Goal: Task Accomplishment & Management: Manage account settings

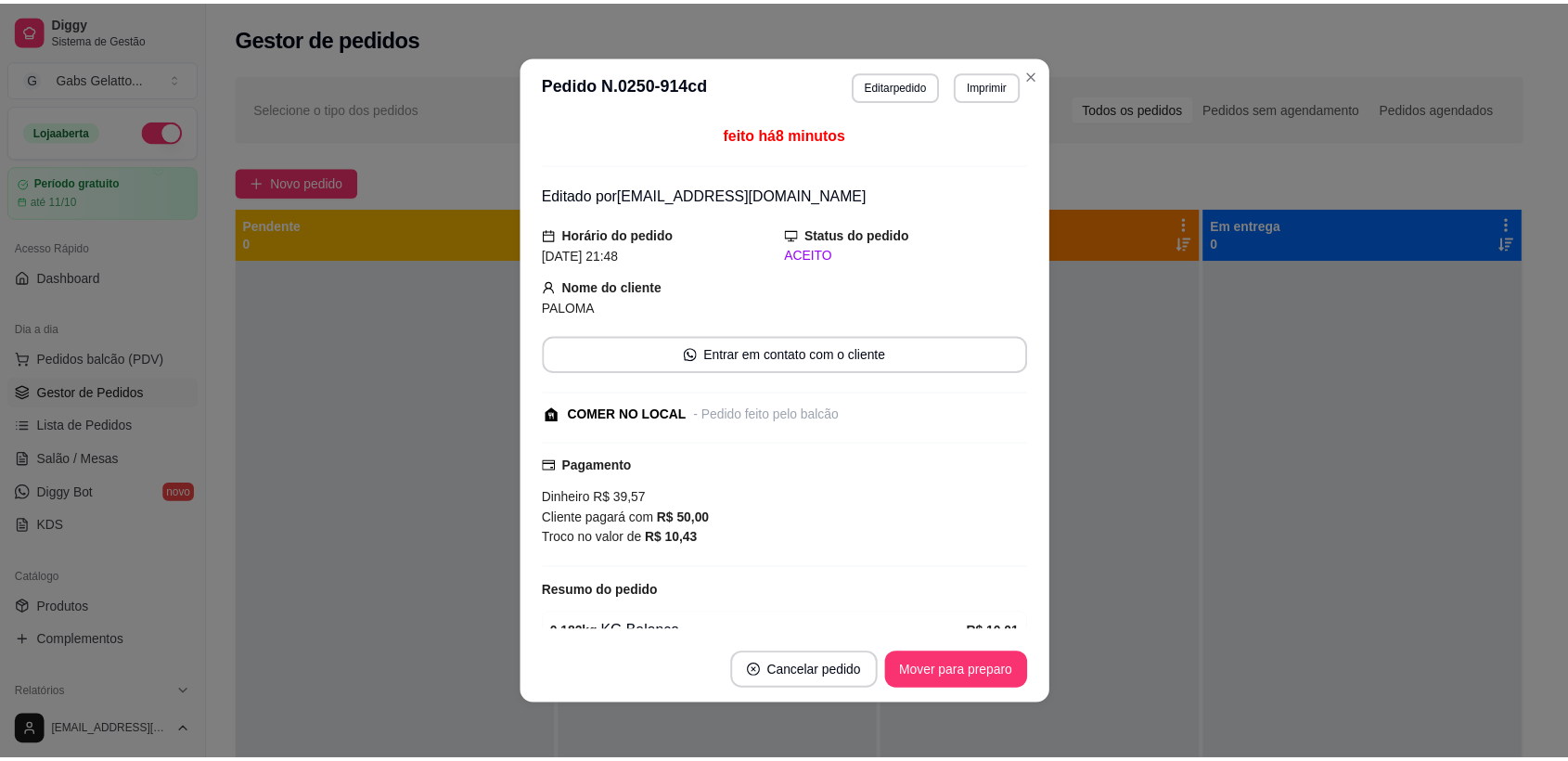
scroll to position [28, 0]
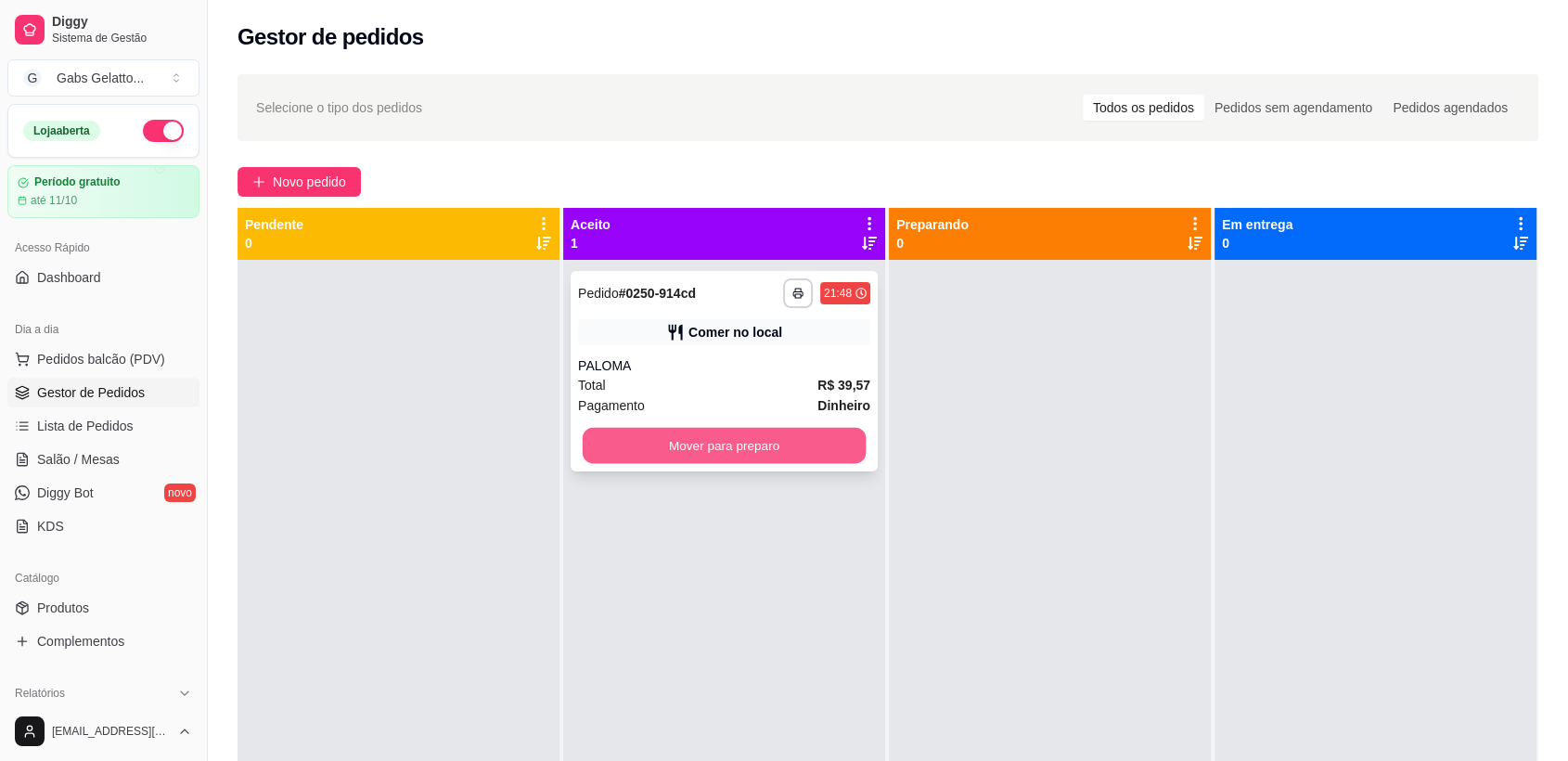
click at [713, 455] on button "Mover para preparo" at bounding box center [725, 445] width 284 height 36
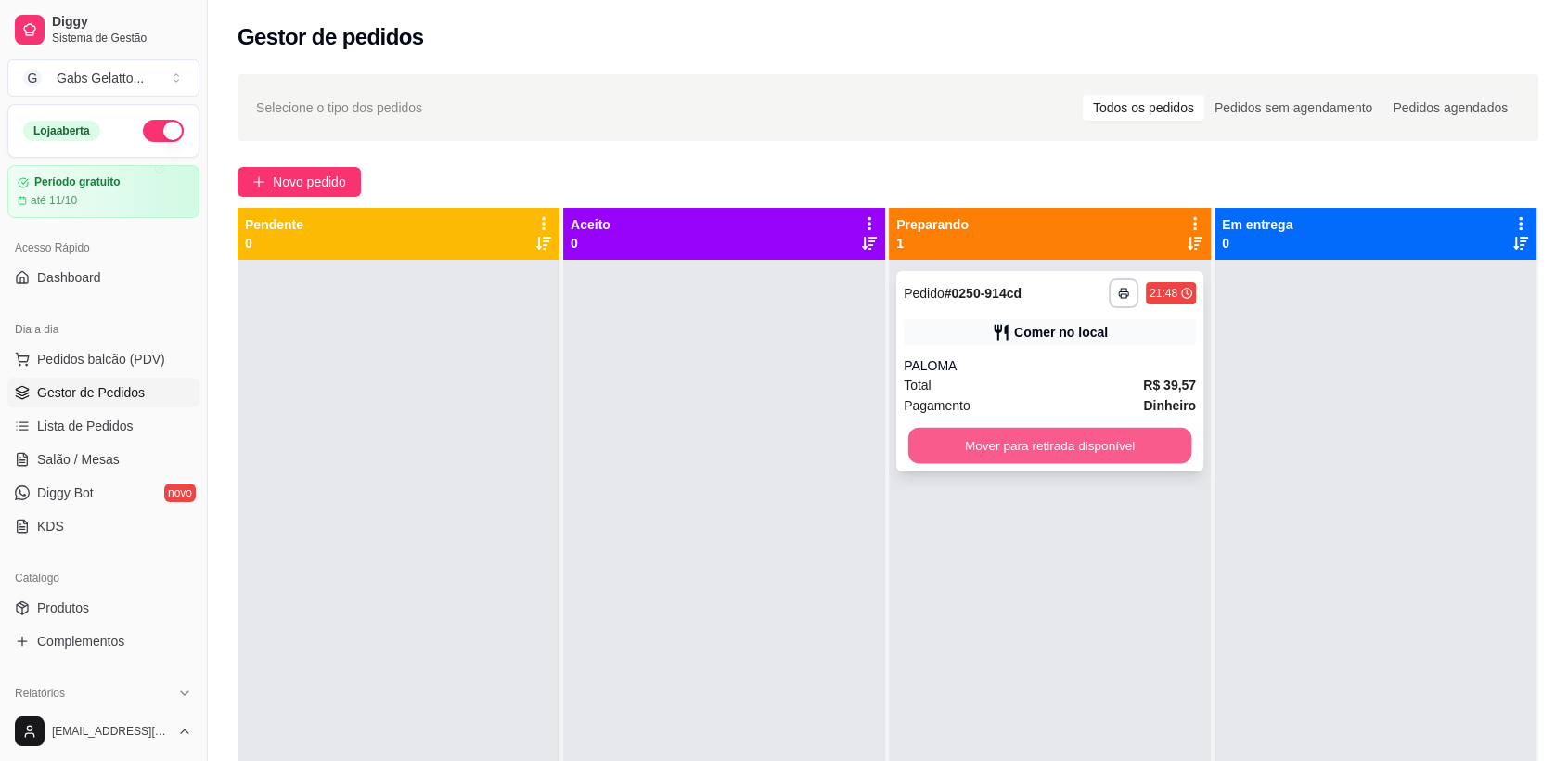
click at [1021, 430] on button "Mover para retirada disponível" at bounding box center [1050, 445] width 284 height 36
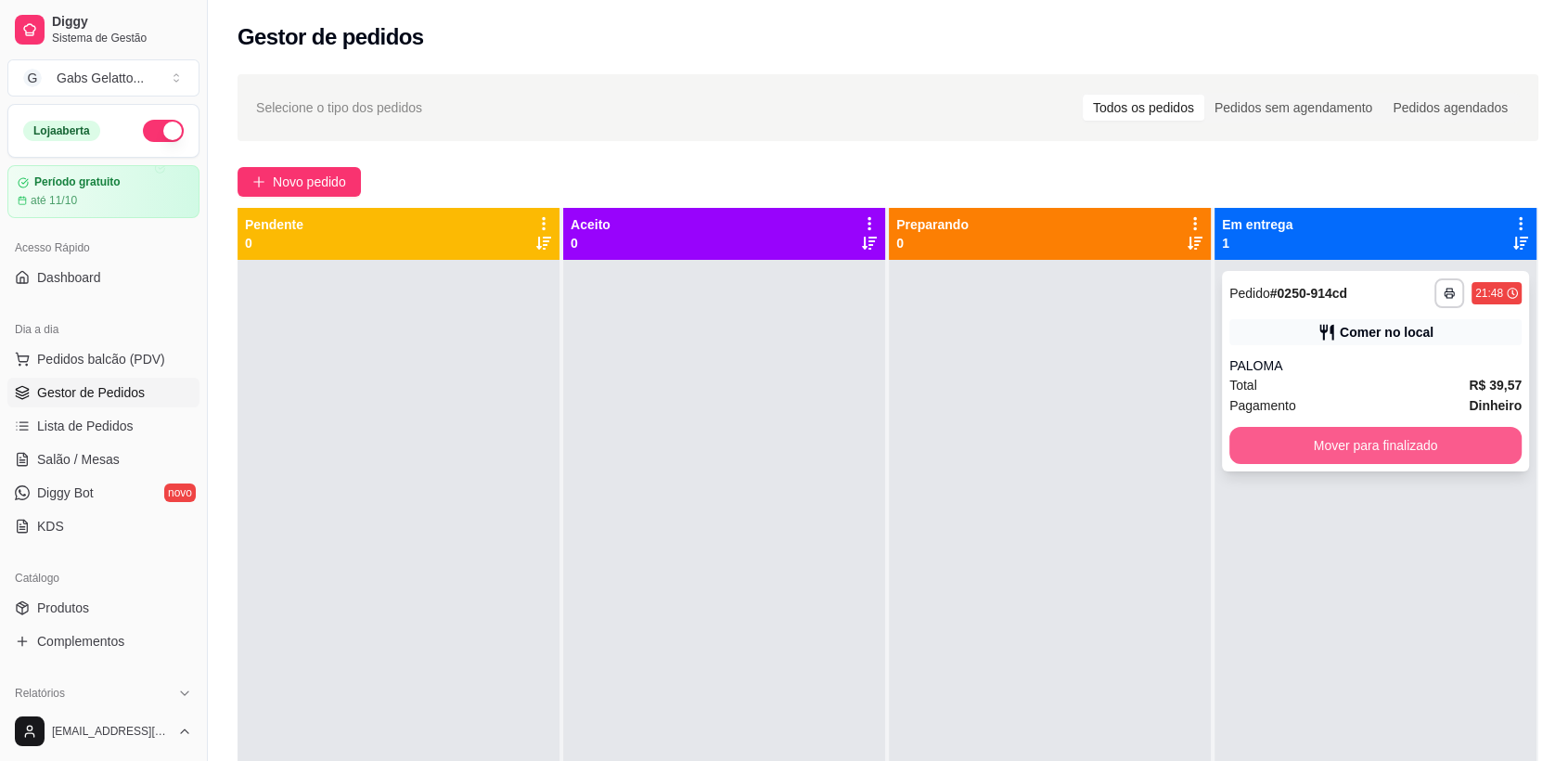
click at [1307, 445] on button "Mover para finalizado" at bounding box center [1376, 445] width 293 height 37
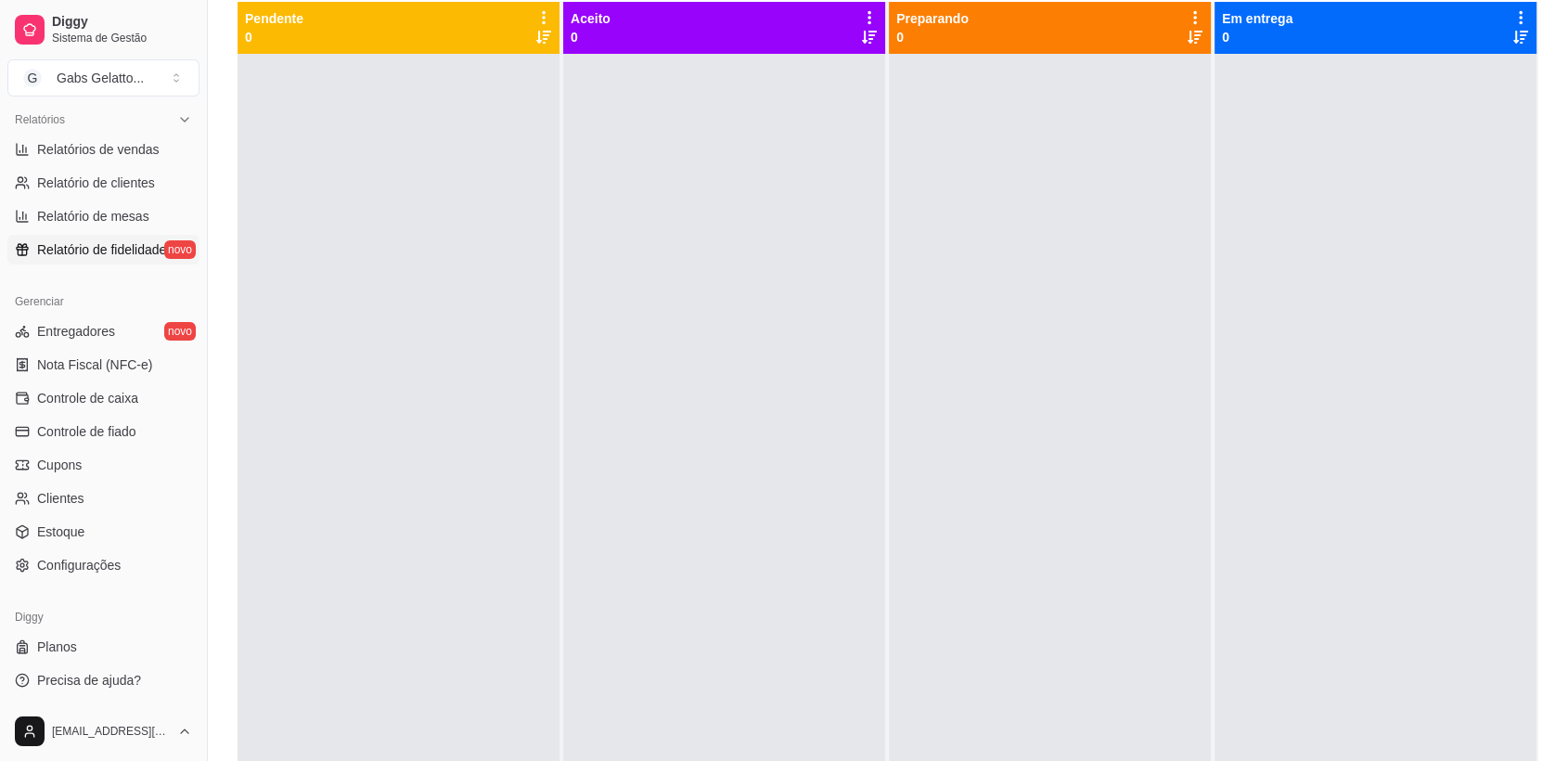
scroll to position [265, 0]
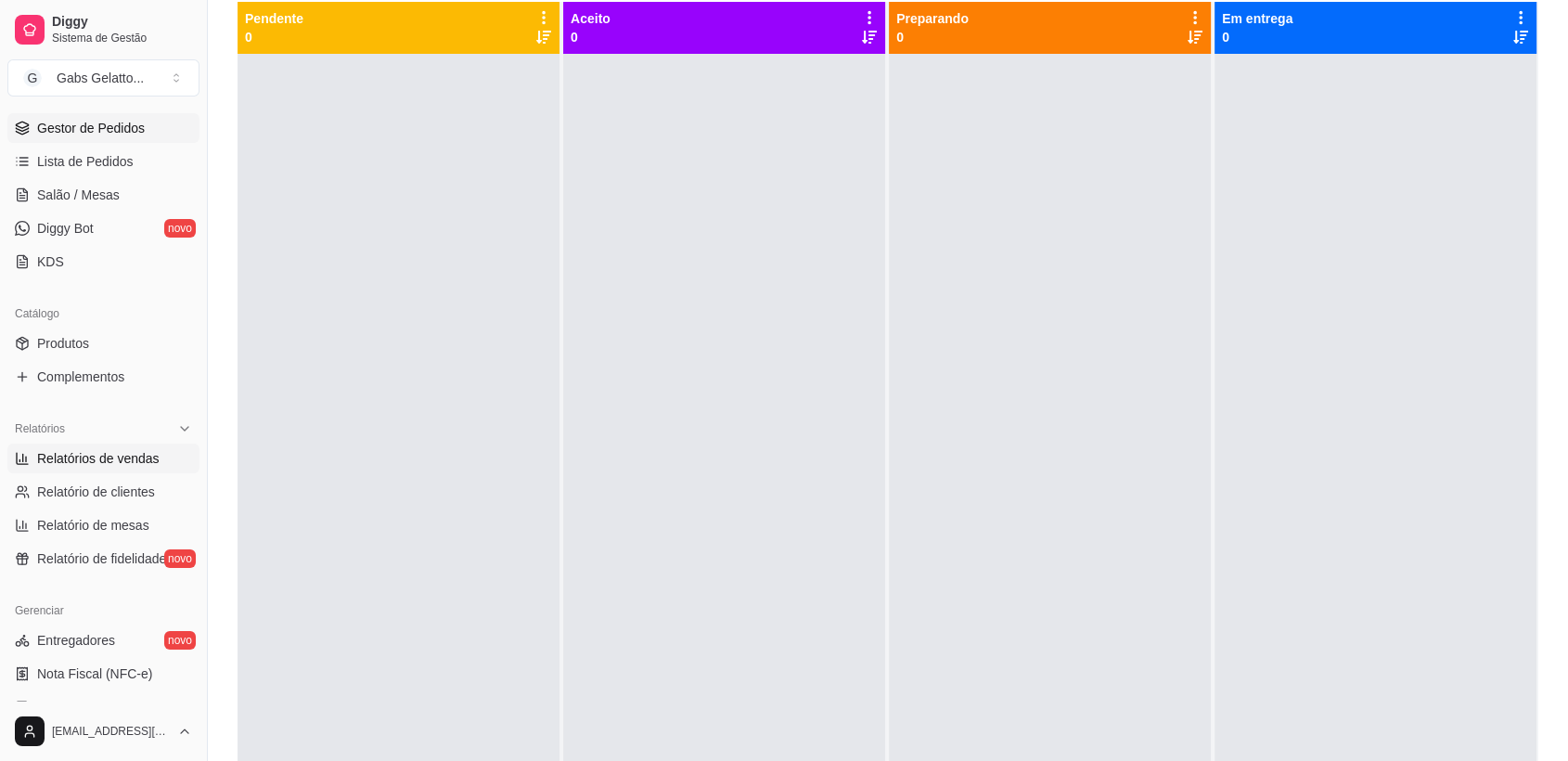
click at [141, 464] on span "Relatórios de vendas" at bounding box center [98, 458] width 122 height 19
select select "ALL"
select select "0"
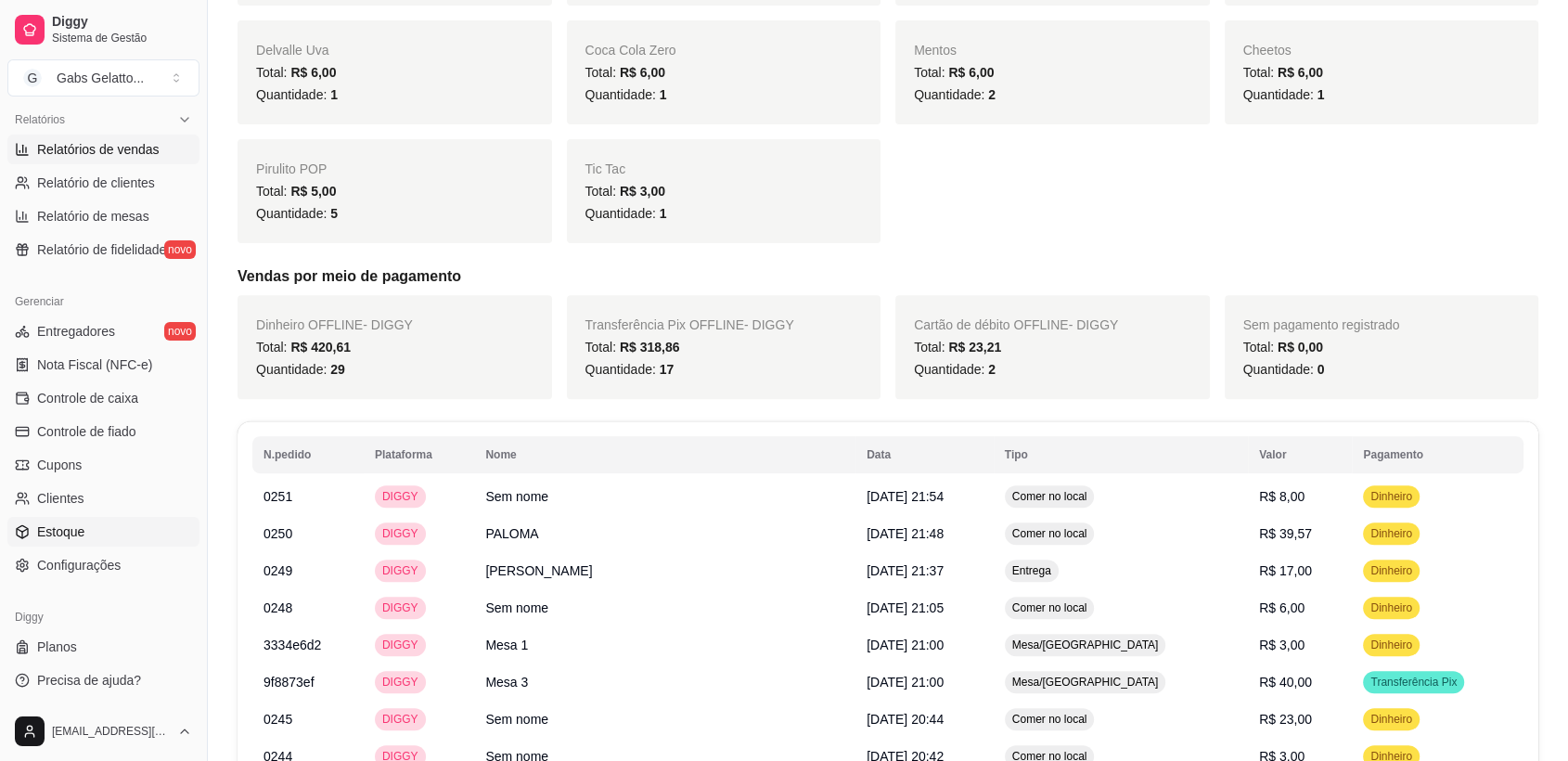
scroll to position [721, 0]
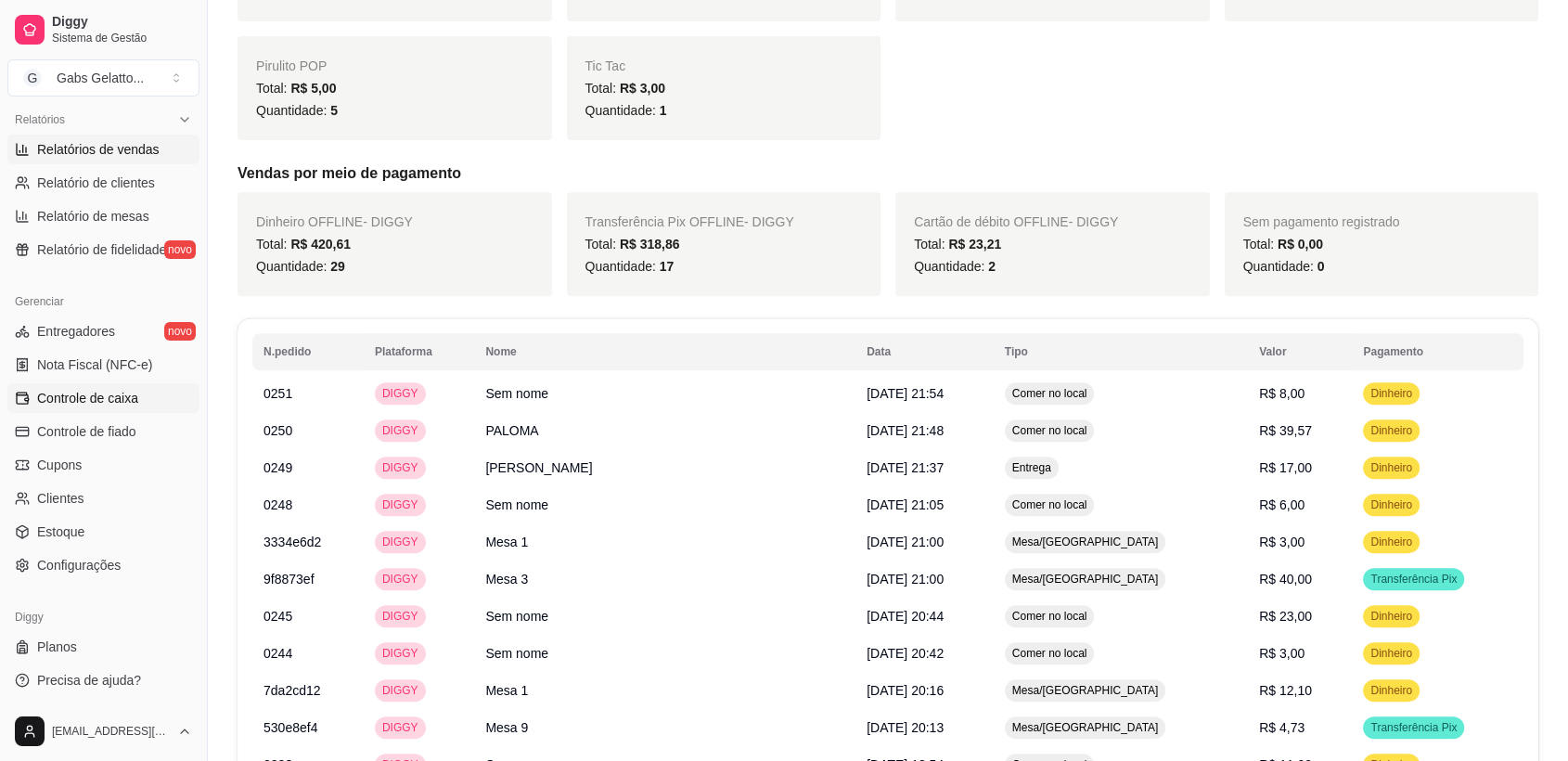
click at [122, 401] on span "Controle de caixa" at bounding box center [88, 398] width 101 height 19
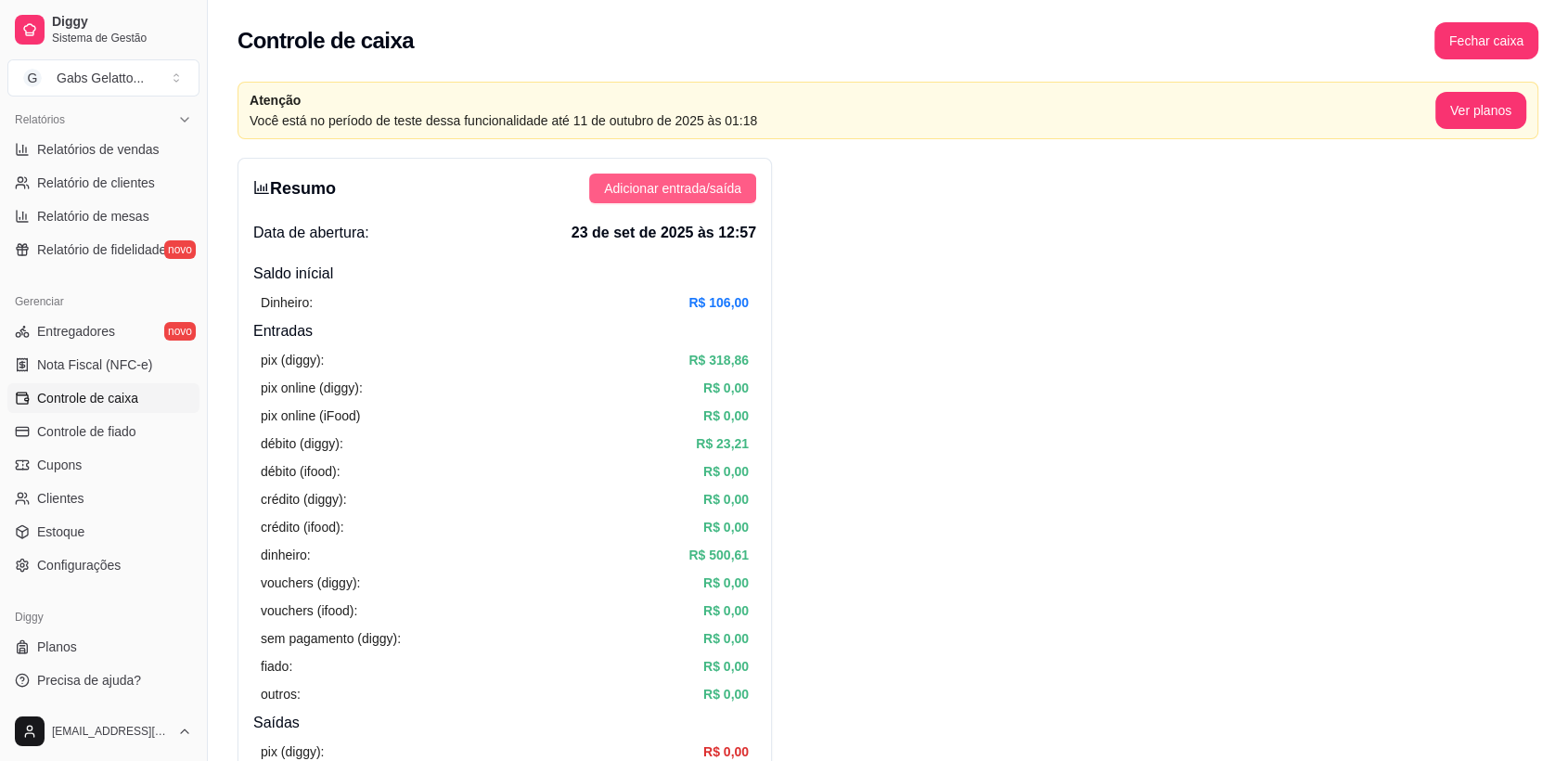
click at [718, 186] on span "Adicionar entrada/saída" at bounding box center [672, 188] width 137 height 21
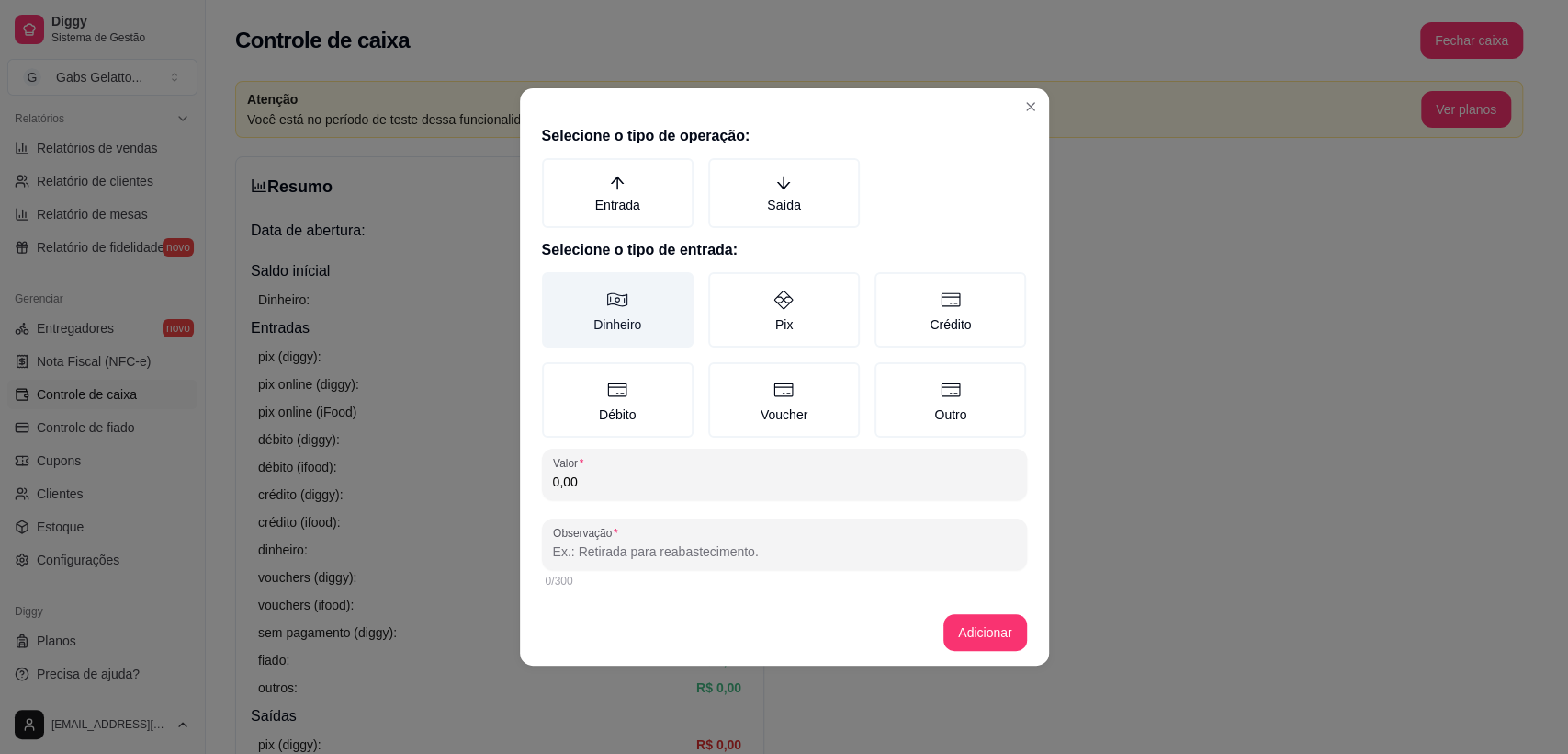
click at [612, 312] on label "Dinheiro" at bounding box center [617, 309] width 151 height 75
click at [556, 286] on button "Dinheiro" at bounding box center [548, 278] width 15 height 15
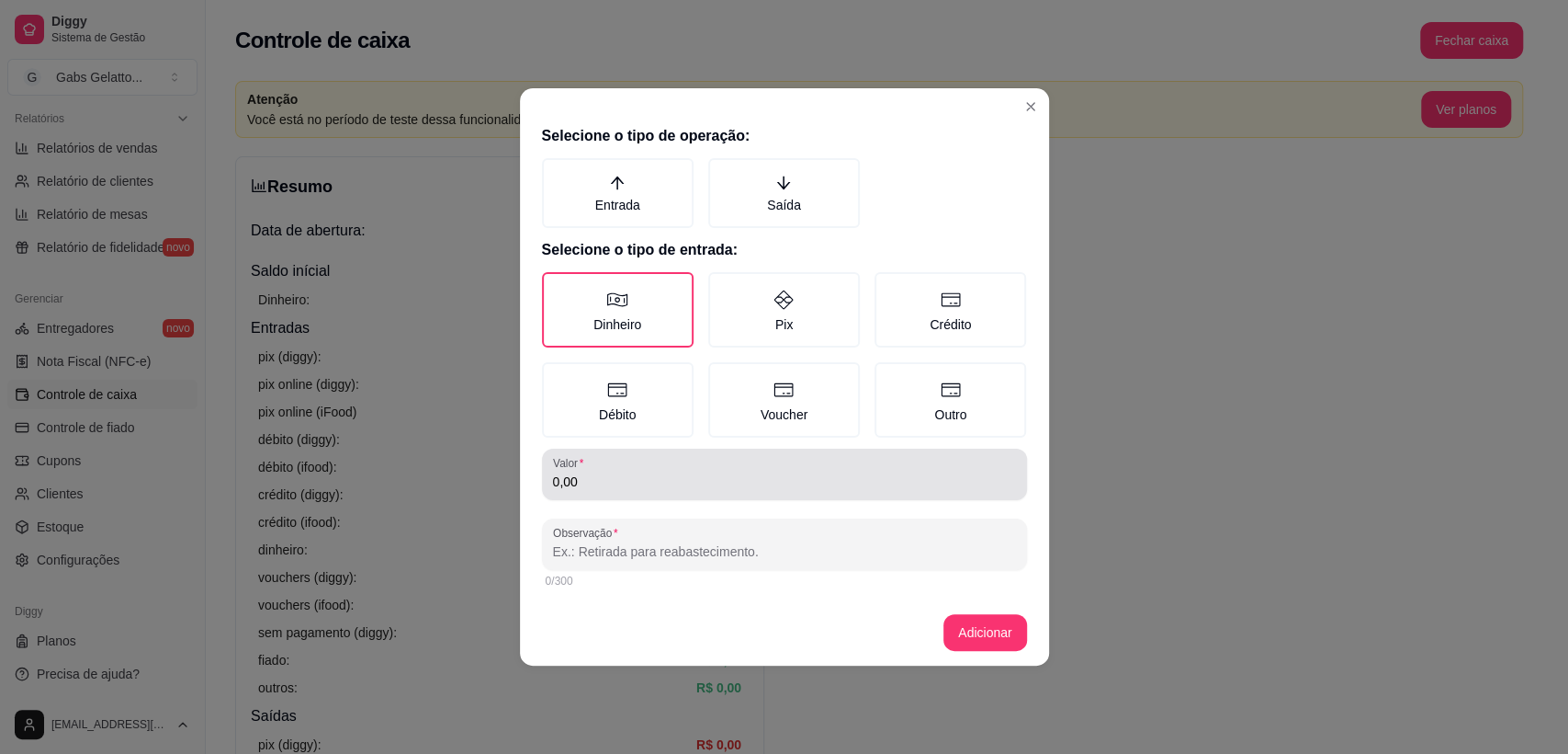
click at [650, 487] on input "0,00" at bounding box center [784, 481] width 463 height 19
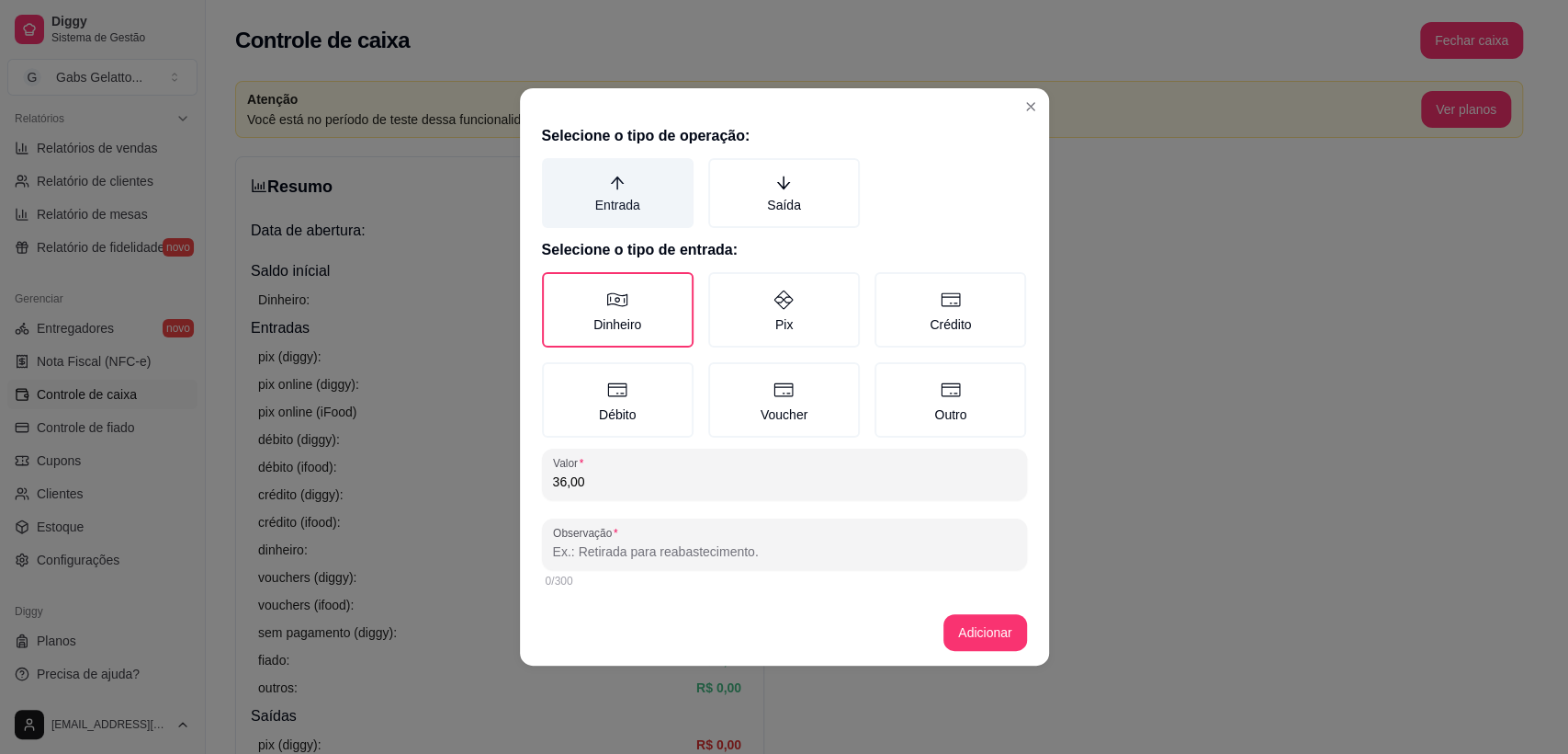
type input "36,00"
click at [616, 179] on icon "arrow-up" at bounding box center [617, 182] width 13 height 13
click at [556, 172] on button "Entrada" at bounding box center [548, 164] width 15 height 15
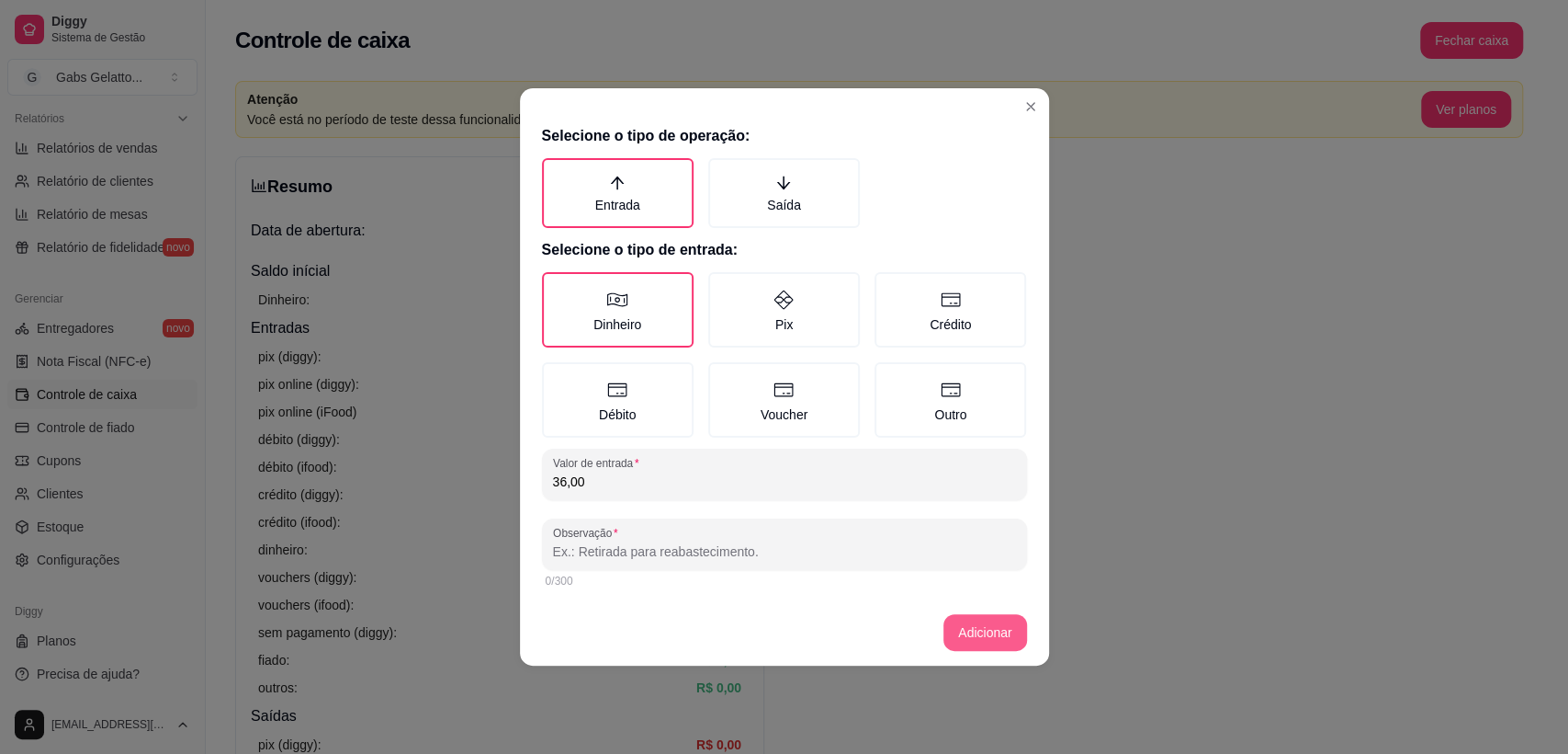
click at [1009, 626] on button "Adicionar" at bounding box center [985, 632] width 83 height 37
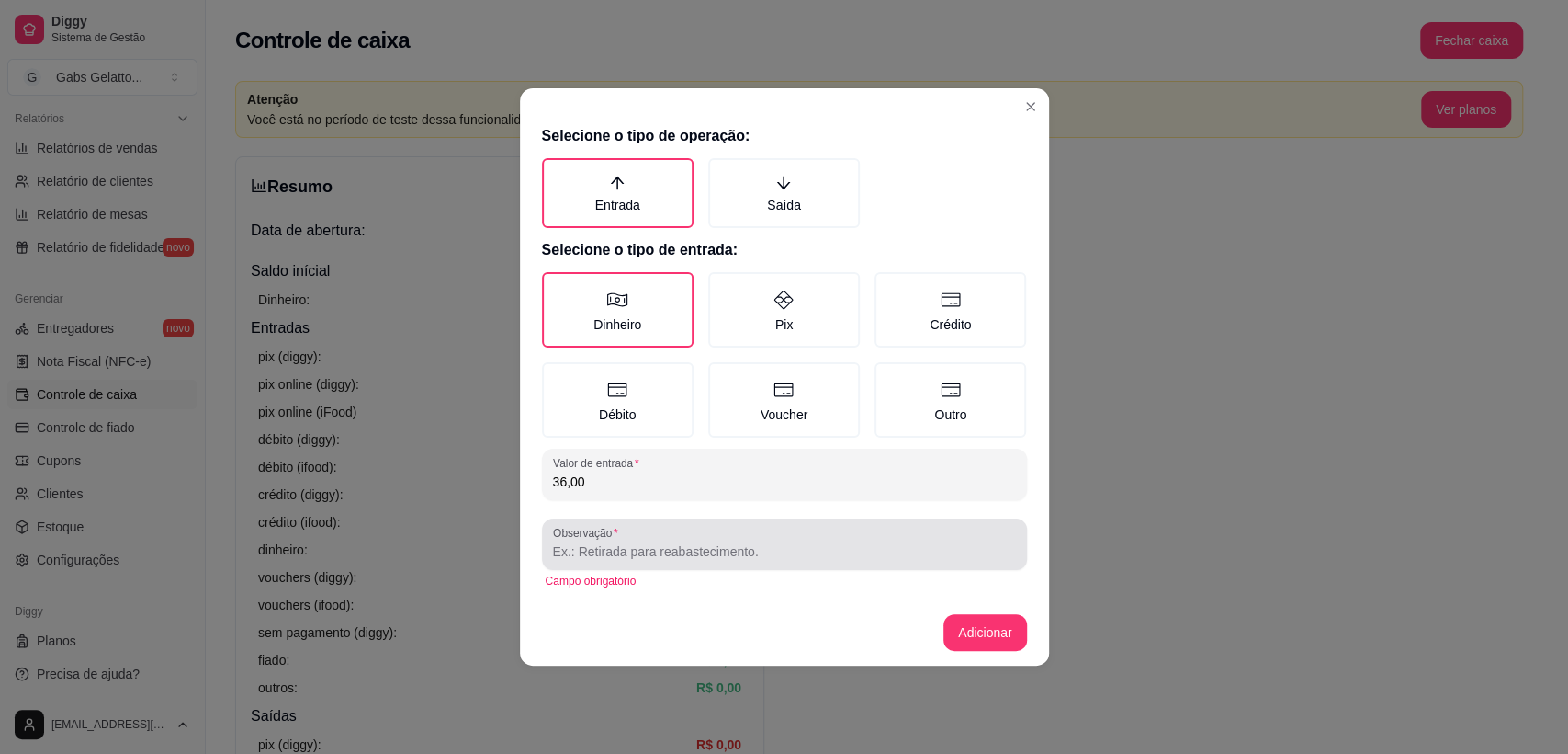
click at [764, 565] on div "Observação" at bounding box center [785, 543] width 486 height 52
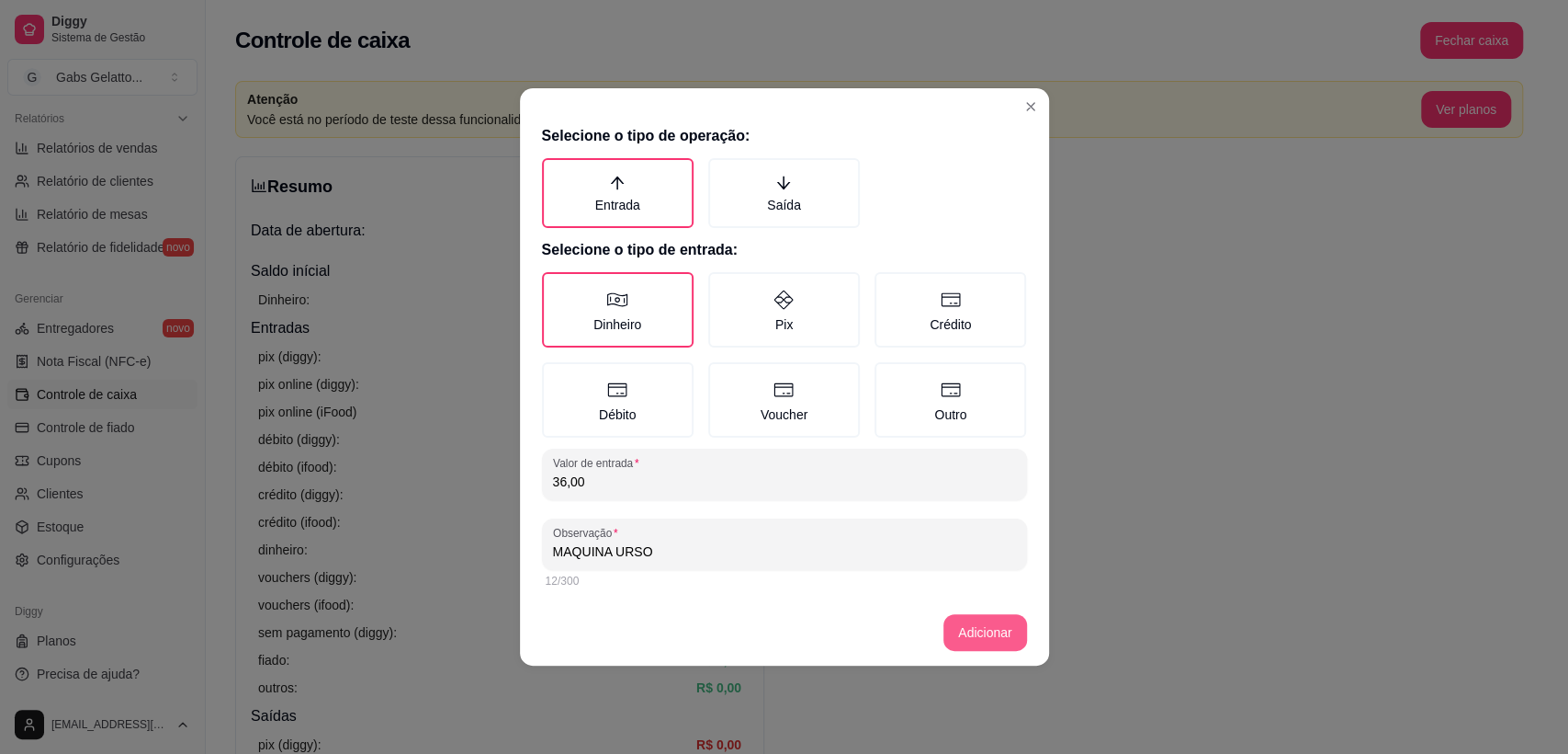
type input "MAQUINA URSO"
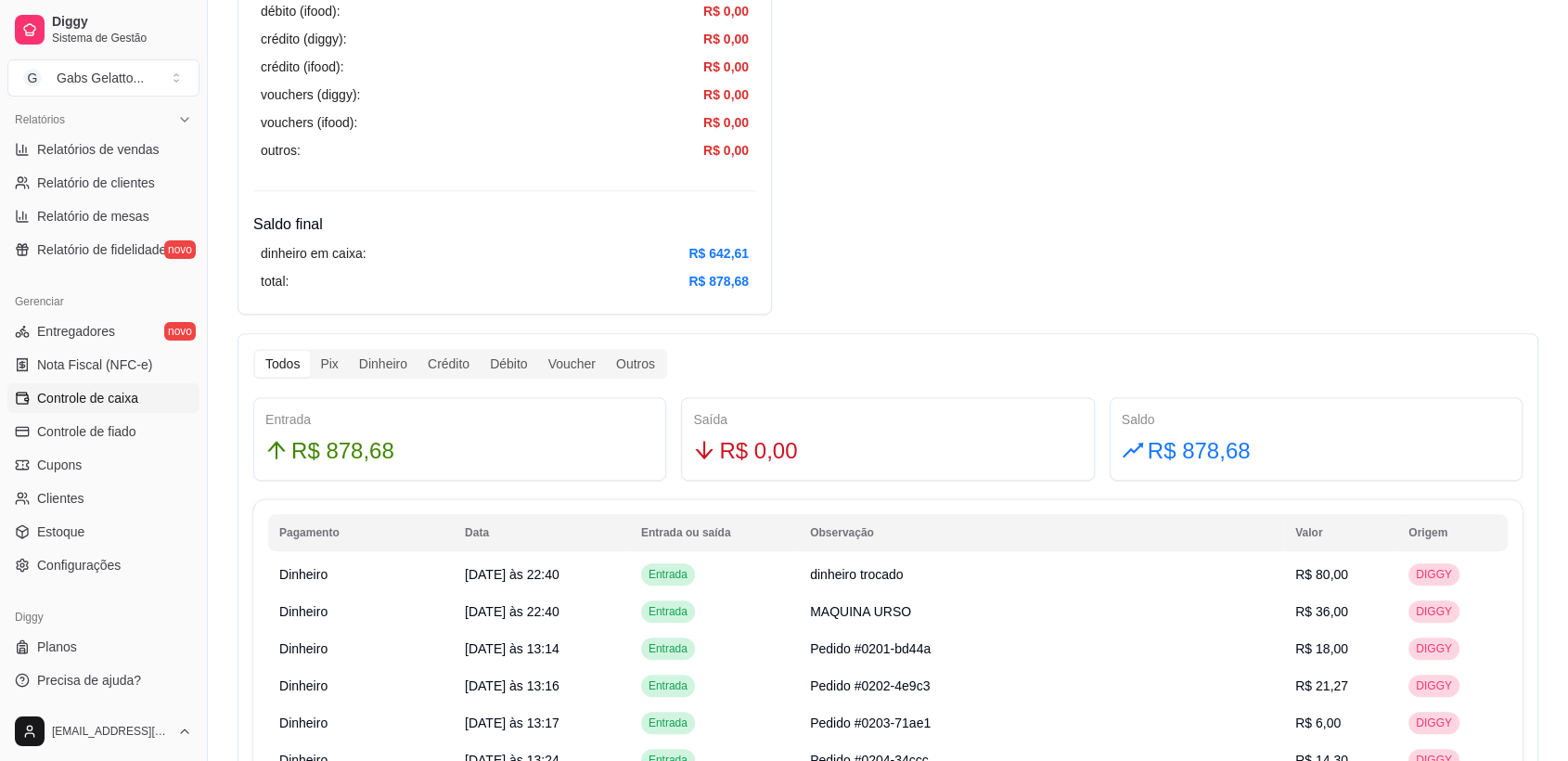
scroll to position [265, 0]
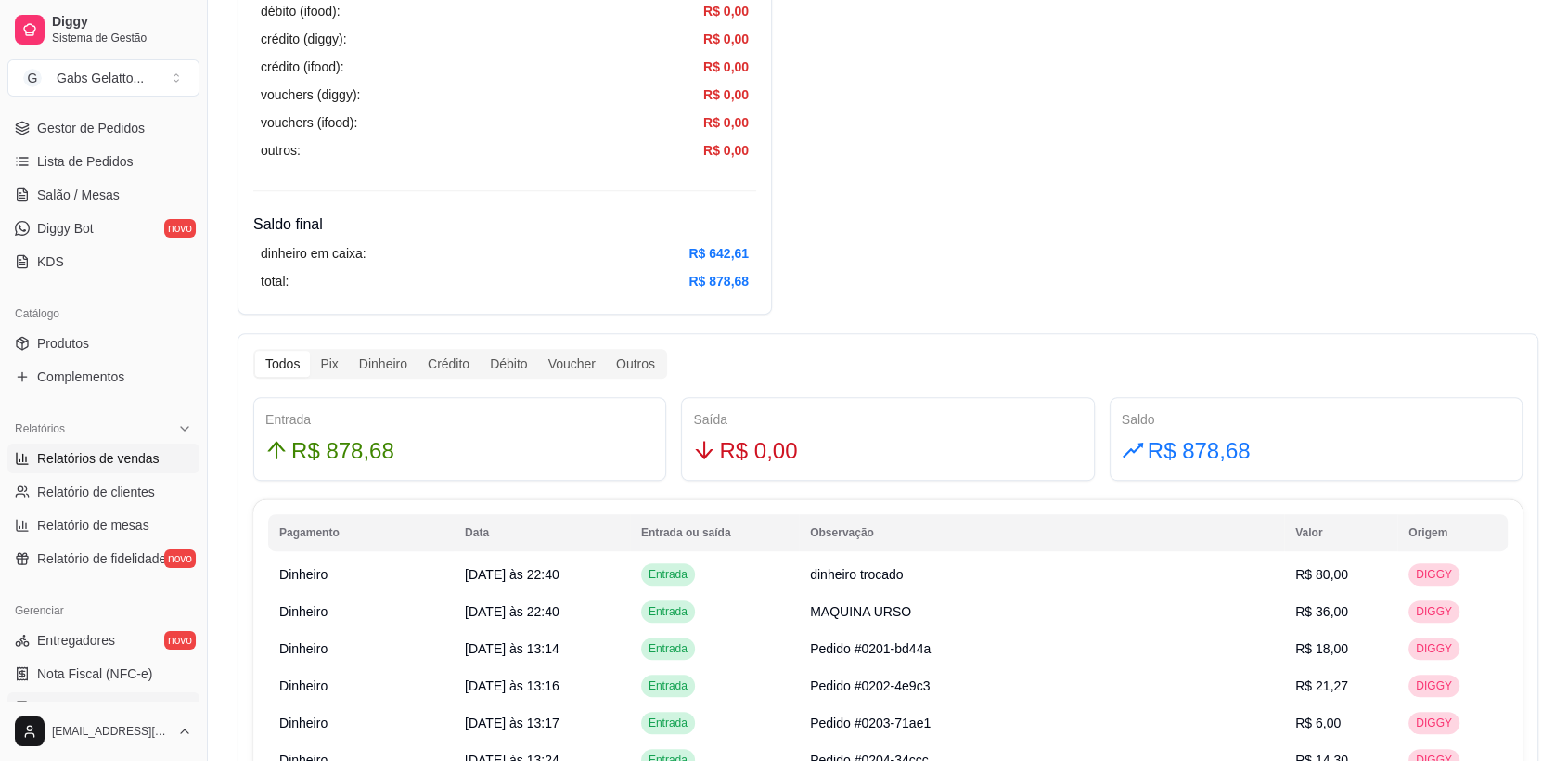
click at [109, 457] on span "Relatórios de vendas" at bounding box center [98, 458] width 122 height 19
select select "ALL"
select select "0"
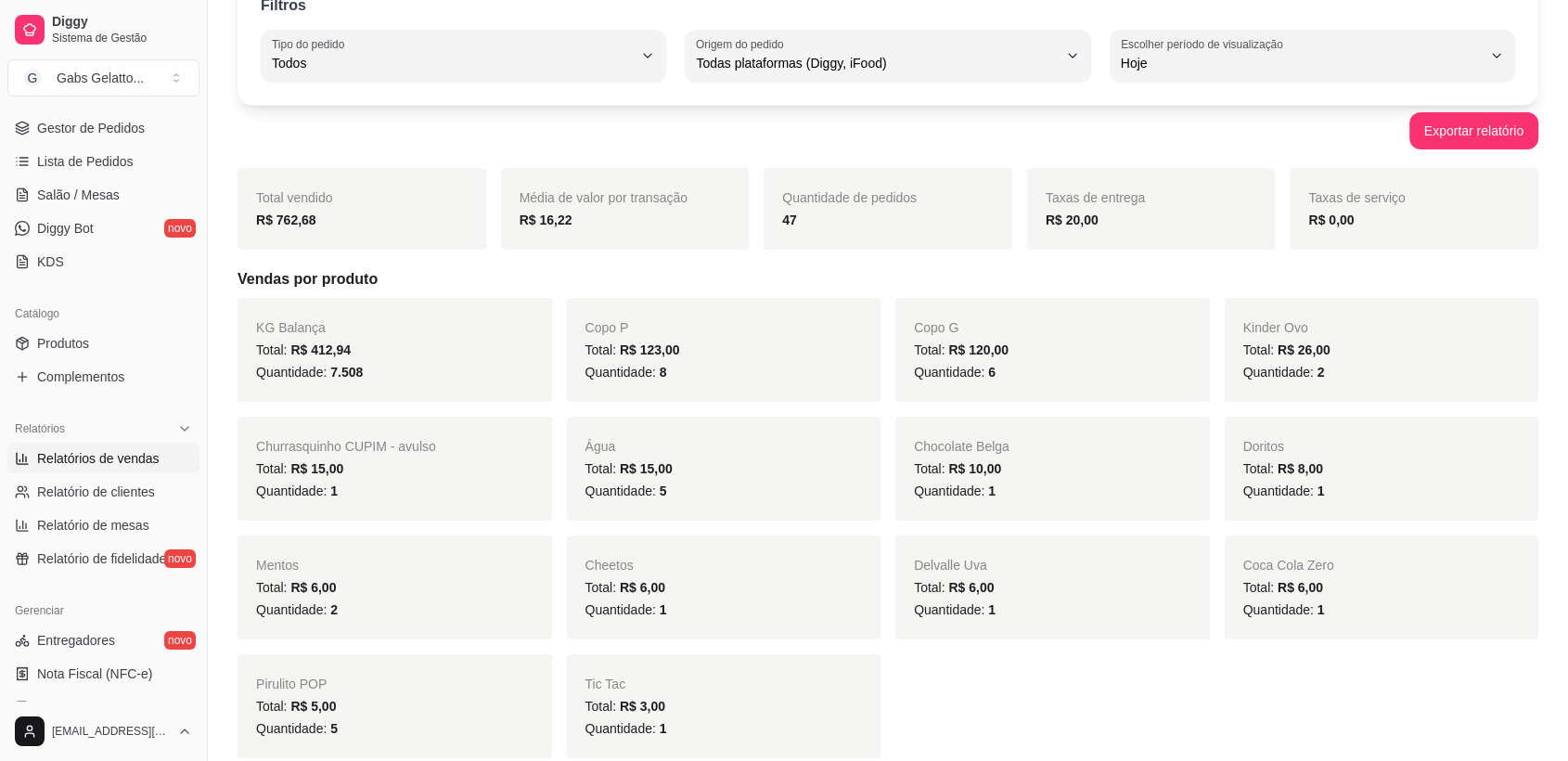
scroll to position [206, 0]
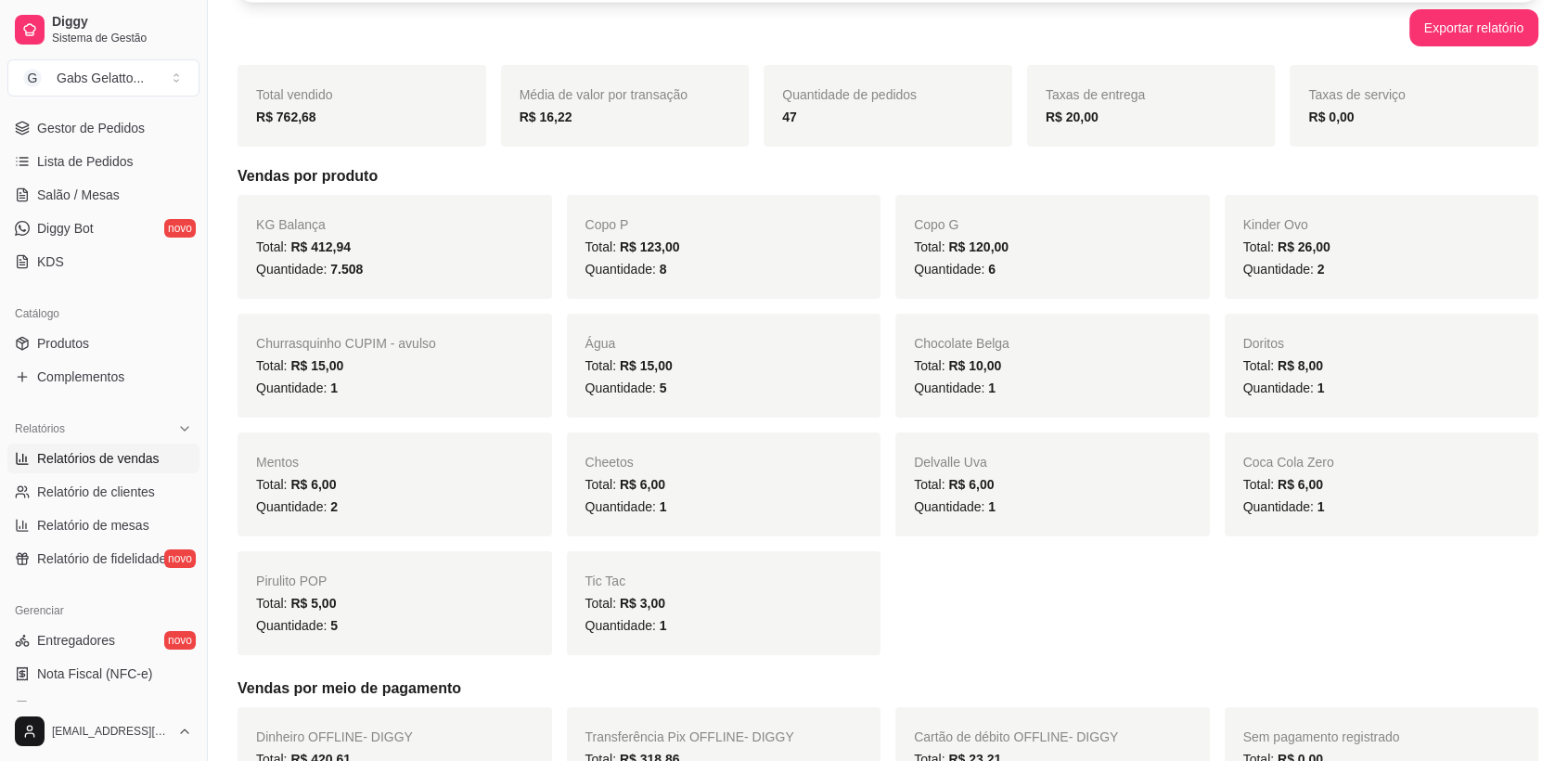
click at [653, 296] on div "Copo P Total: R$ 123,00 Quantidade: 8" at bounding box center [724, 247] width 314 height 104
click at [368, 269] on div "Quantidade: 7.508" at bounding box center [395, 269] width 278 height 23
drag, startPoint x: 365, startPoint y: 269, endPoint x: 330, endPoint y: 276, distance: 35.7
click at [330, 276] on div "Quantidade: 7.508" at bounding box center [395, 269] width 278 height 23
click at [330, 276] on span "7.508" at bounding box center [346, 269] width 33 height 15
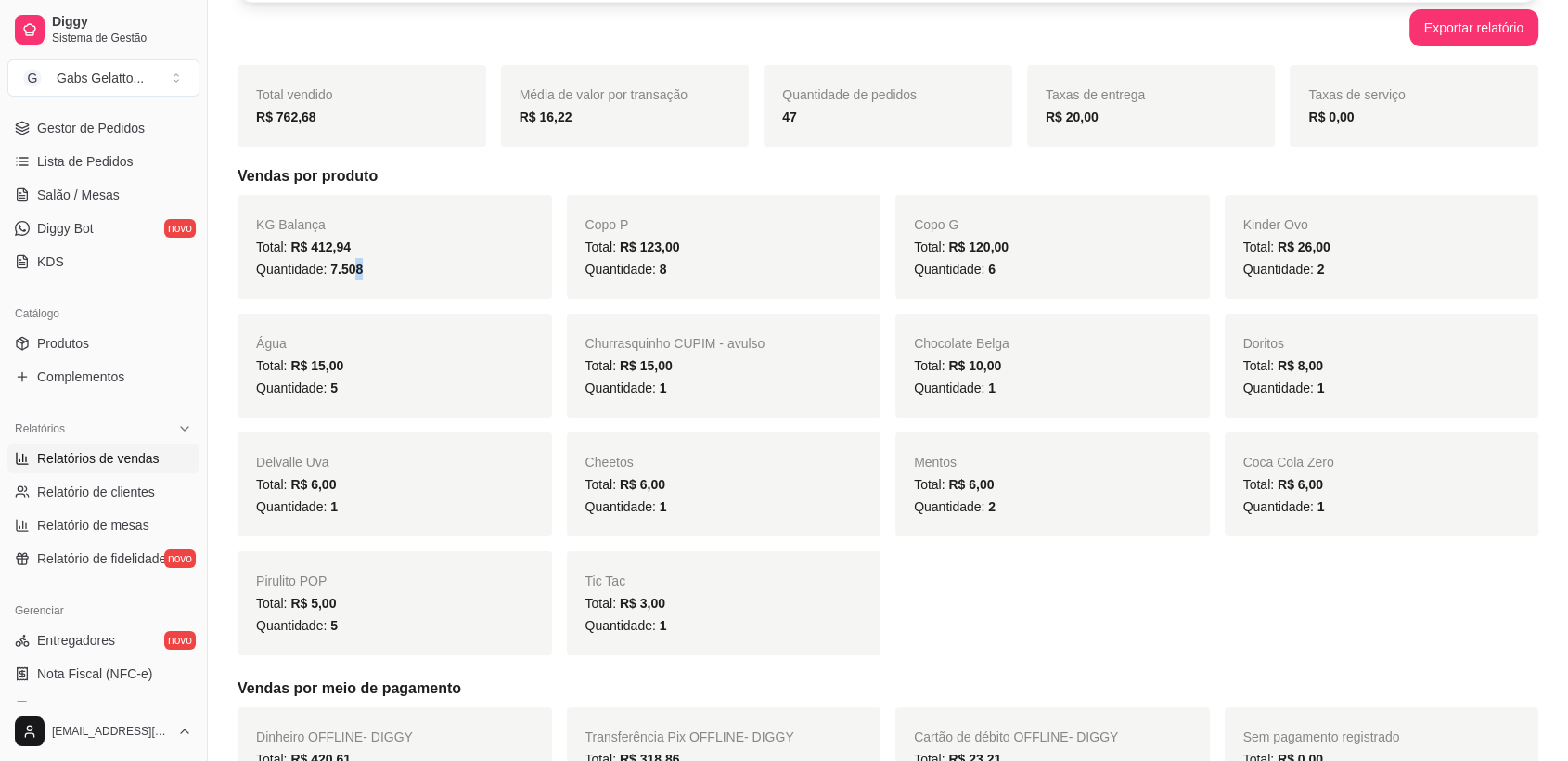
click at [356, 274] on span "7.508" at bounding box center [346, 269] width 33 height 15
click at [355, 274] on span "7.508" at bounding box center [346, 269] width 33 height 15
click at [347, 274] on span "7.508" at bounding box center [346, 269] width 33 height 15
drag, startPoint x: 321, startPoint y: 269, endPoint x: 345, endPoint y: 274, distance: 24.5
click at [341, 274] on span "Quantidade: 7.508" at bounding box center [309, 269] width 106 height 15
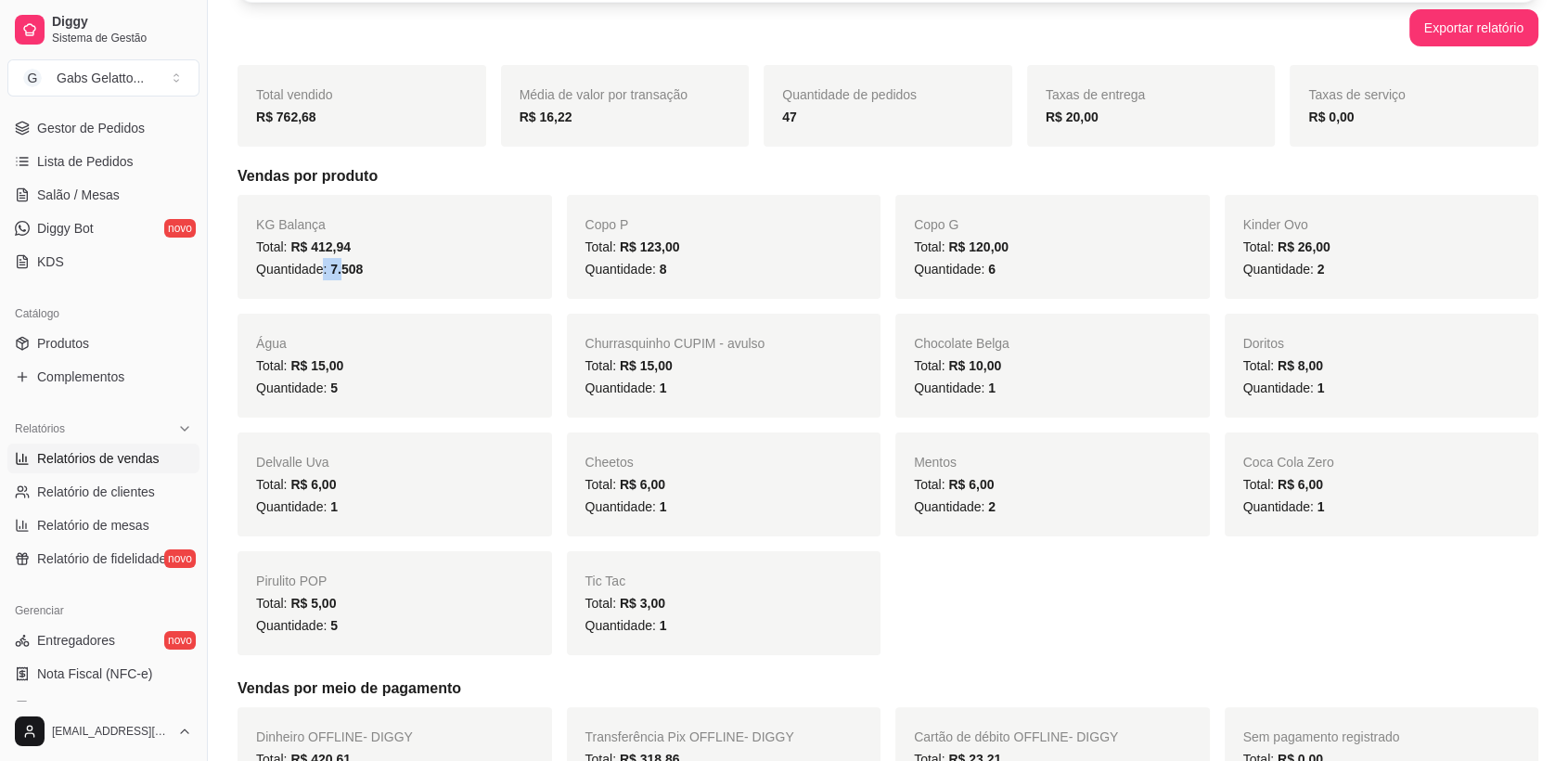
click at [348, 275] on span "7.508" at bounding box center [346, 269] width 33 height 15
click at [349, 278] on div "Quantidade: 7.508" at bounding box center [395, 269] width 278 height 23
click at [362, 267] on span "7.508" at bounding box center [346, 269] width 33 height 15
click at [378, 268] on div "Quantidade: 7.508" at bounding box center [395, 269] width 278 height 23
drag, startPoint x: 363, startPoint y: 271, endPoint x: 329, endPoint y: 269, distance: 34.1
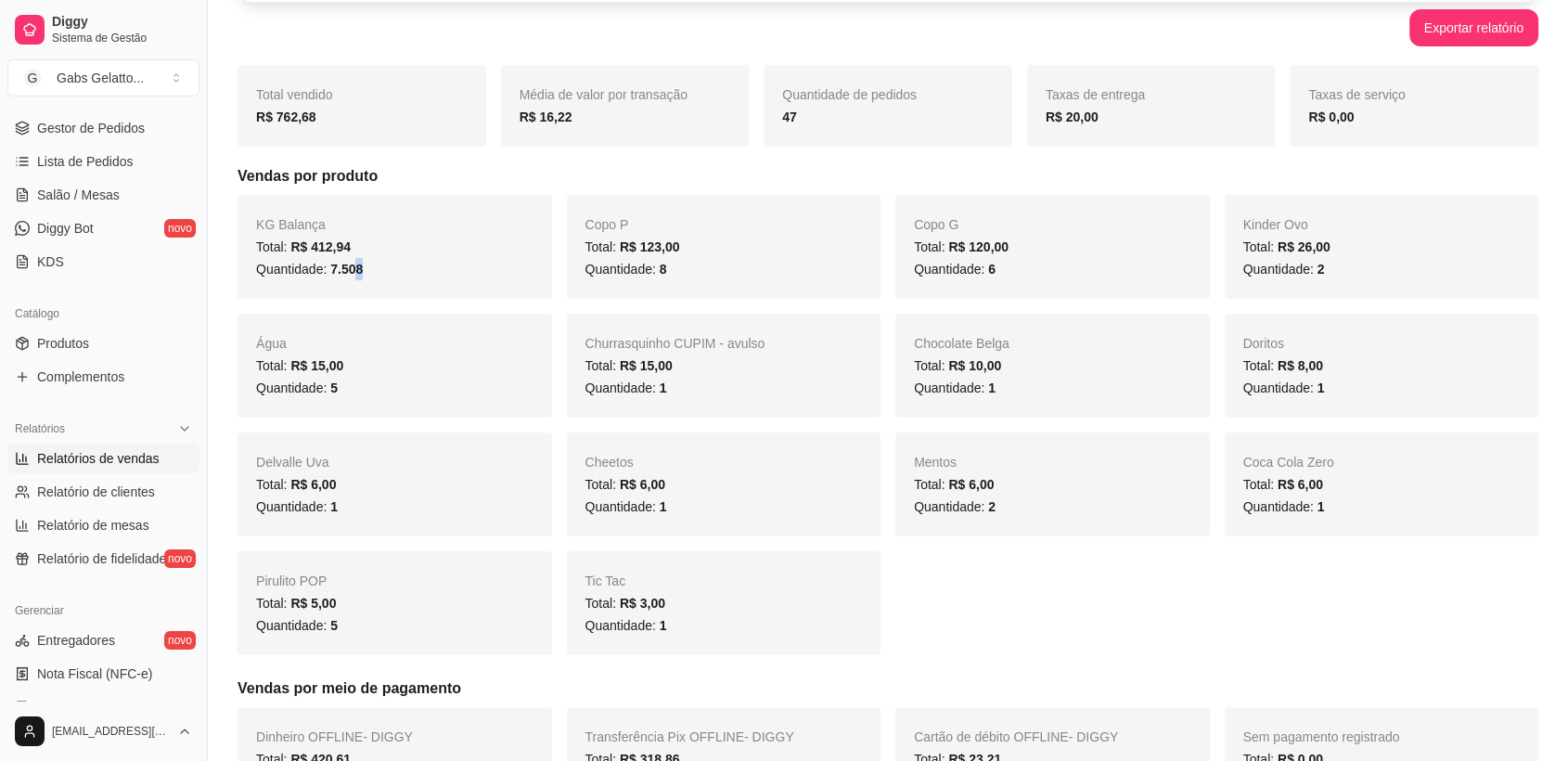
click at [338, 269] on div "Quantidade: 7.508" at bounding box center [395, 269] width 278 height 23
click at [314, 276] on span "Quantidade: 7.508" at bounding box center [309, 269] width 106 height 15
drag, startPoint x: 369, startPoint y: 269, endPoint x: 331, endPoint y: 269, distance: 38.0
click at [331, 269] on div "Quantidade: 7.508" at bounding box center [395, 269] width 278 height 23
click at [331, 269] on span "7.508" at bounding box center [346, 269] width 33 height 15
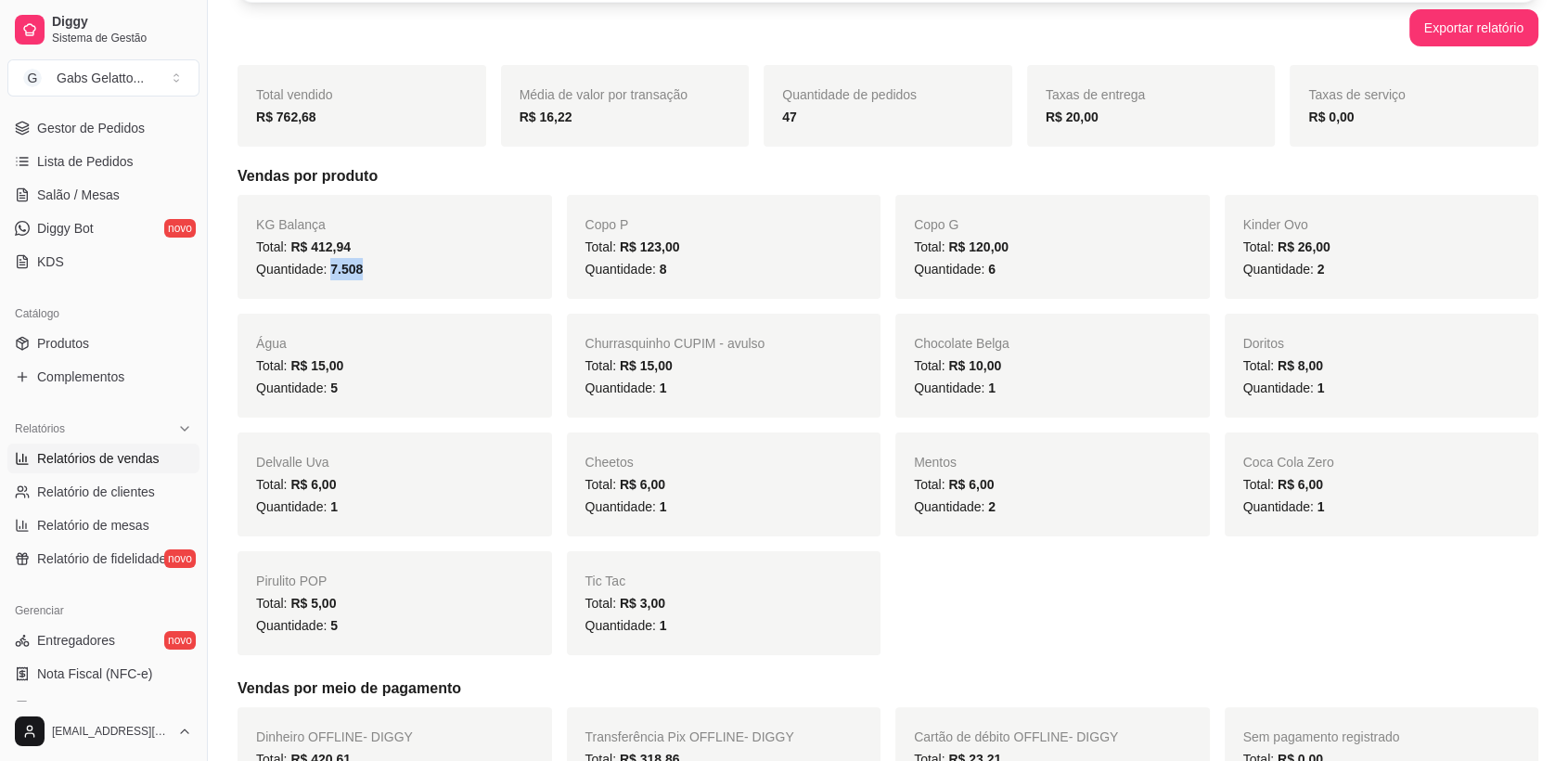
click at [331, 269] on span "7.508" at bounding box center [346, 269] width 33 height 15
click at [342, 290] on div "KG Balança Total: R$ 412,94 Quantidade: 7.508" at bounding box center [394, 247] width 314 height 104
drag, startPoint x: 366, startPoint y: 271, endPoint x: 348, endPoint y: 272, distance: 18.0
click at [348, 272] on div "Quantidade: 7.508" at bounding box center [395, 269] width 278 height 23
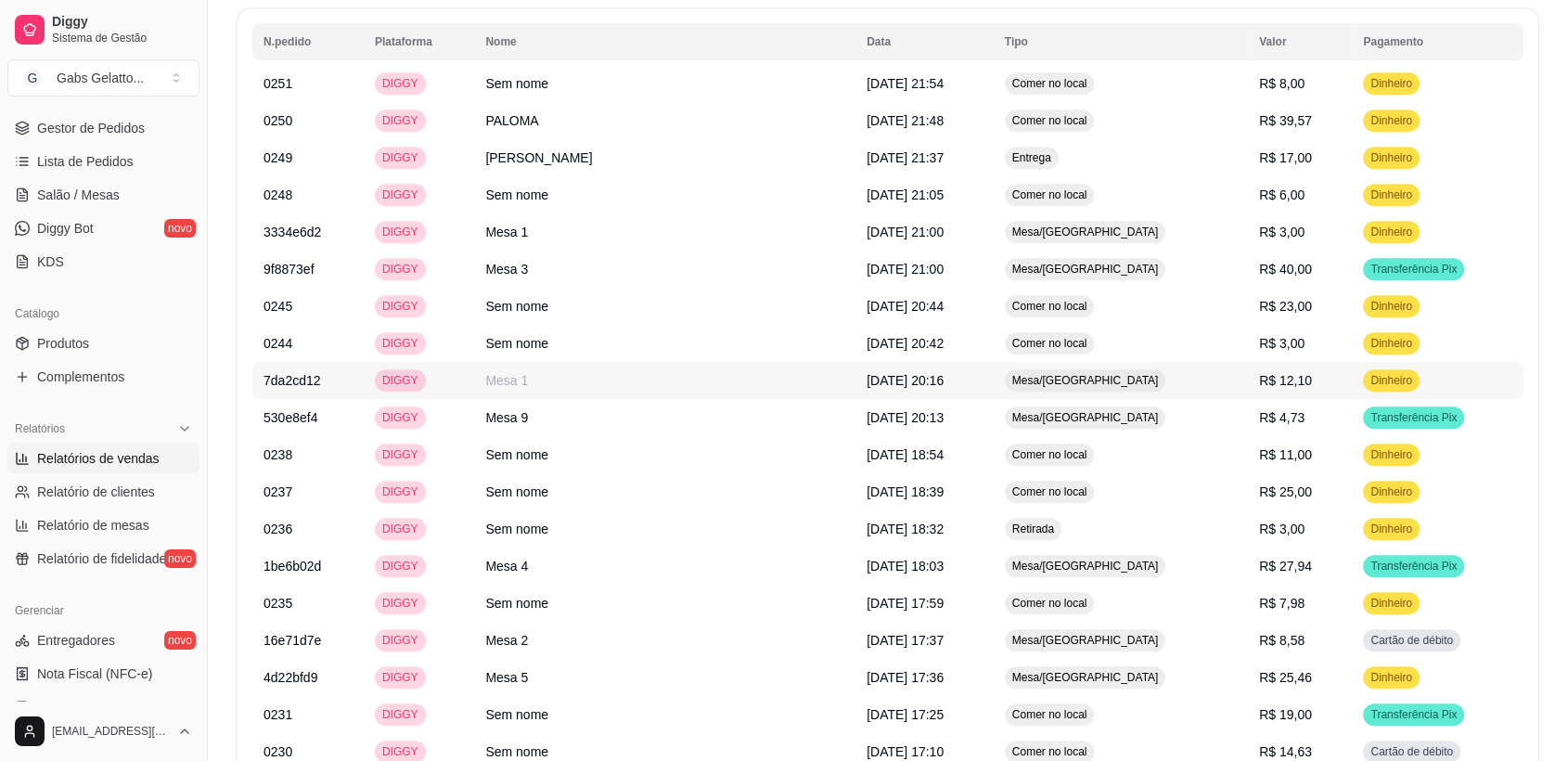
scroll to position [927, 0]
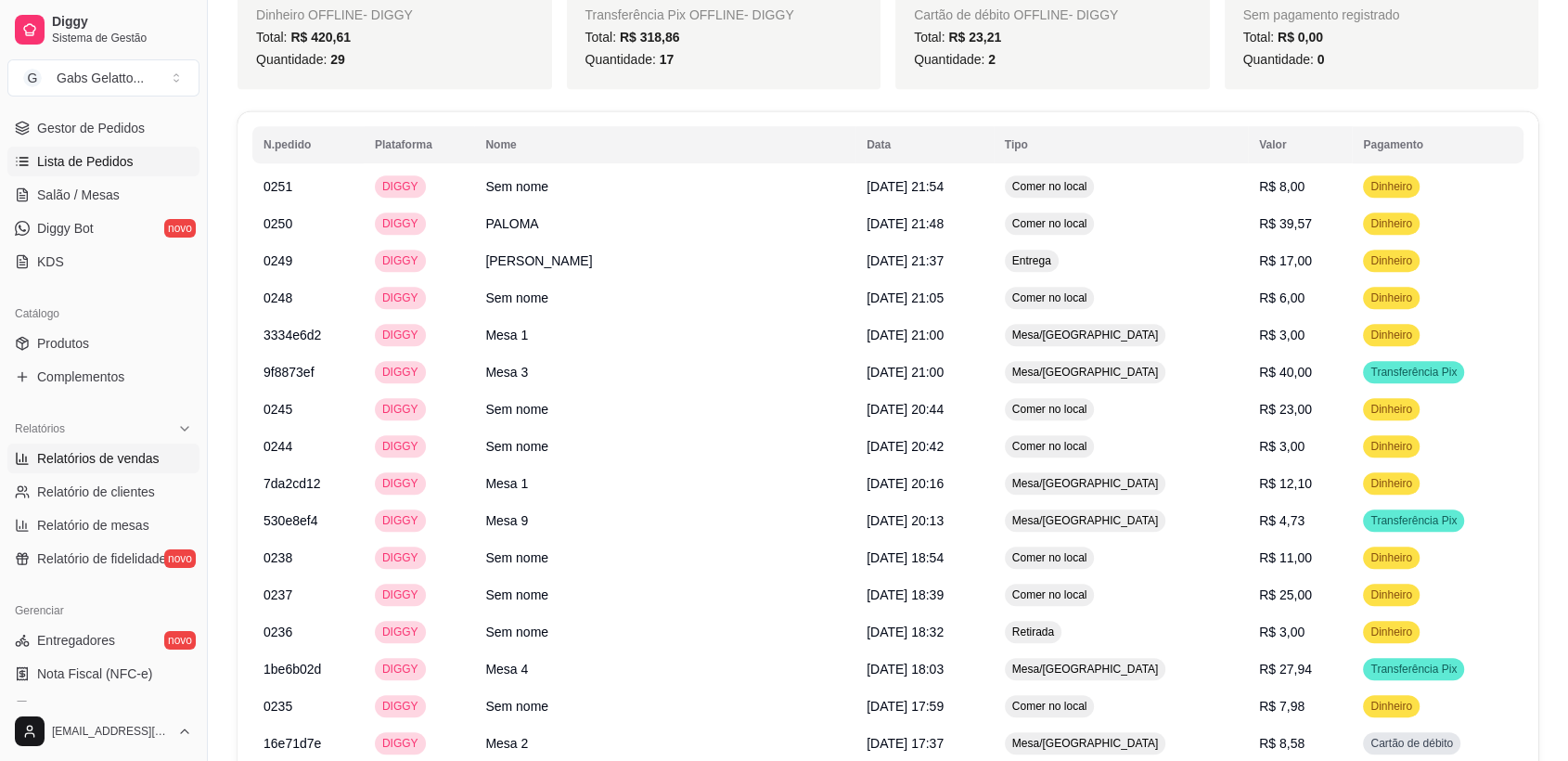
click at [134, 169] on link "Lista de Pedidos" at bounding box center [103, 161] width 192 height 30
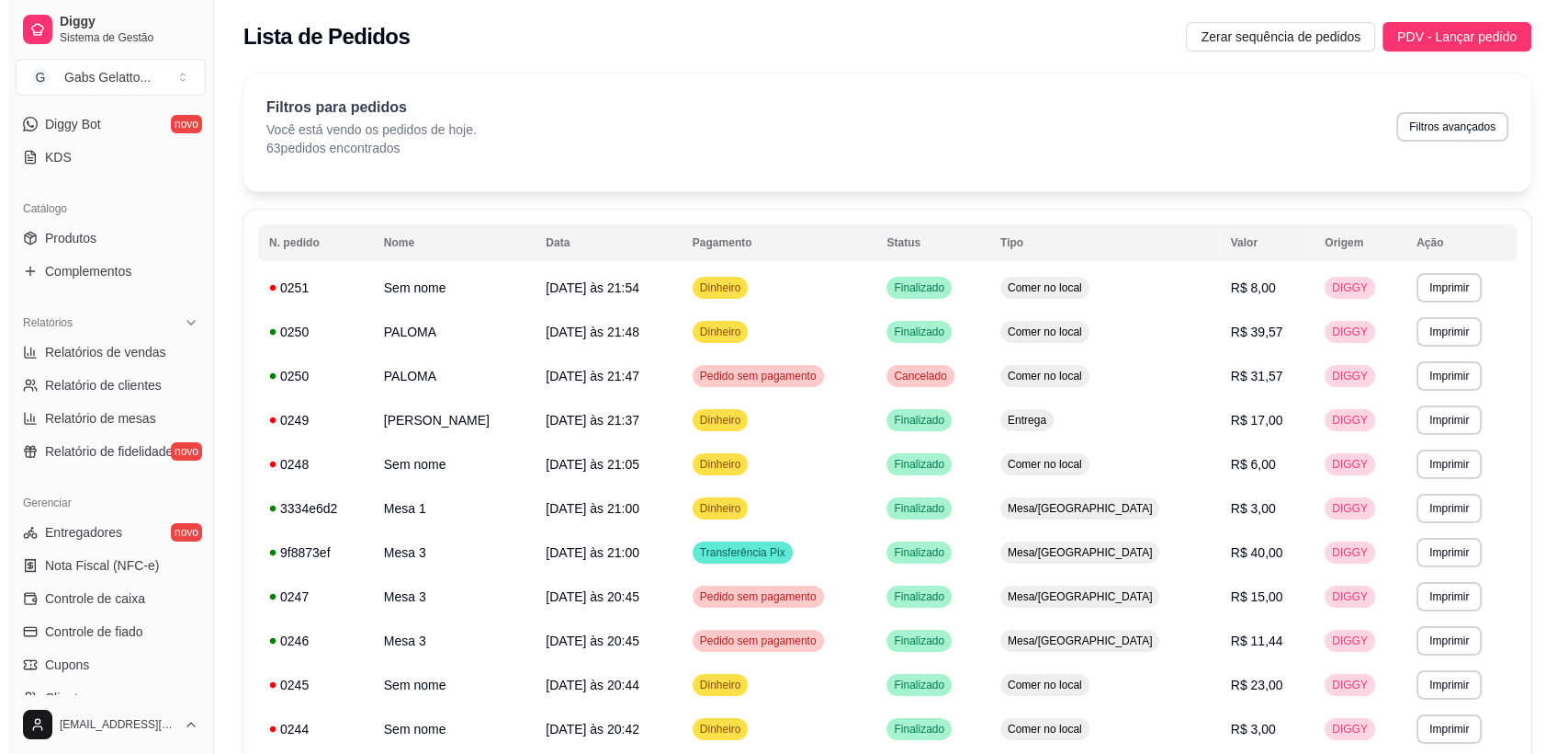
scroll to position [568, 0]
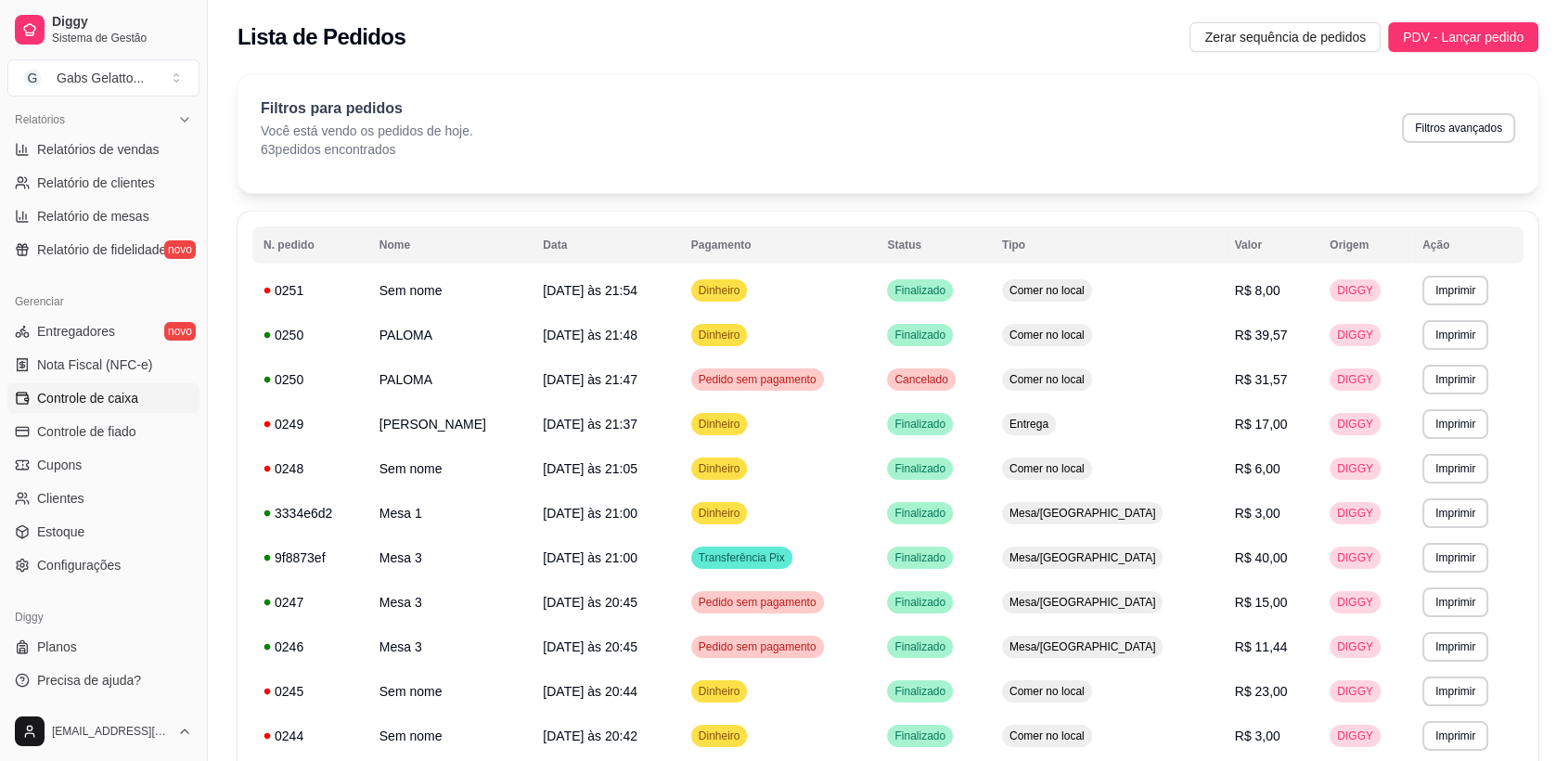
click at [111, 403] on span "Controle de caixa" at bounding box center [88, 398] width 101 height 19
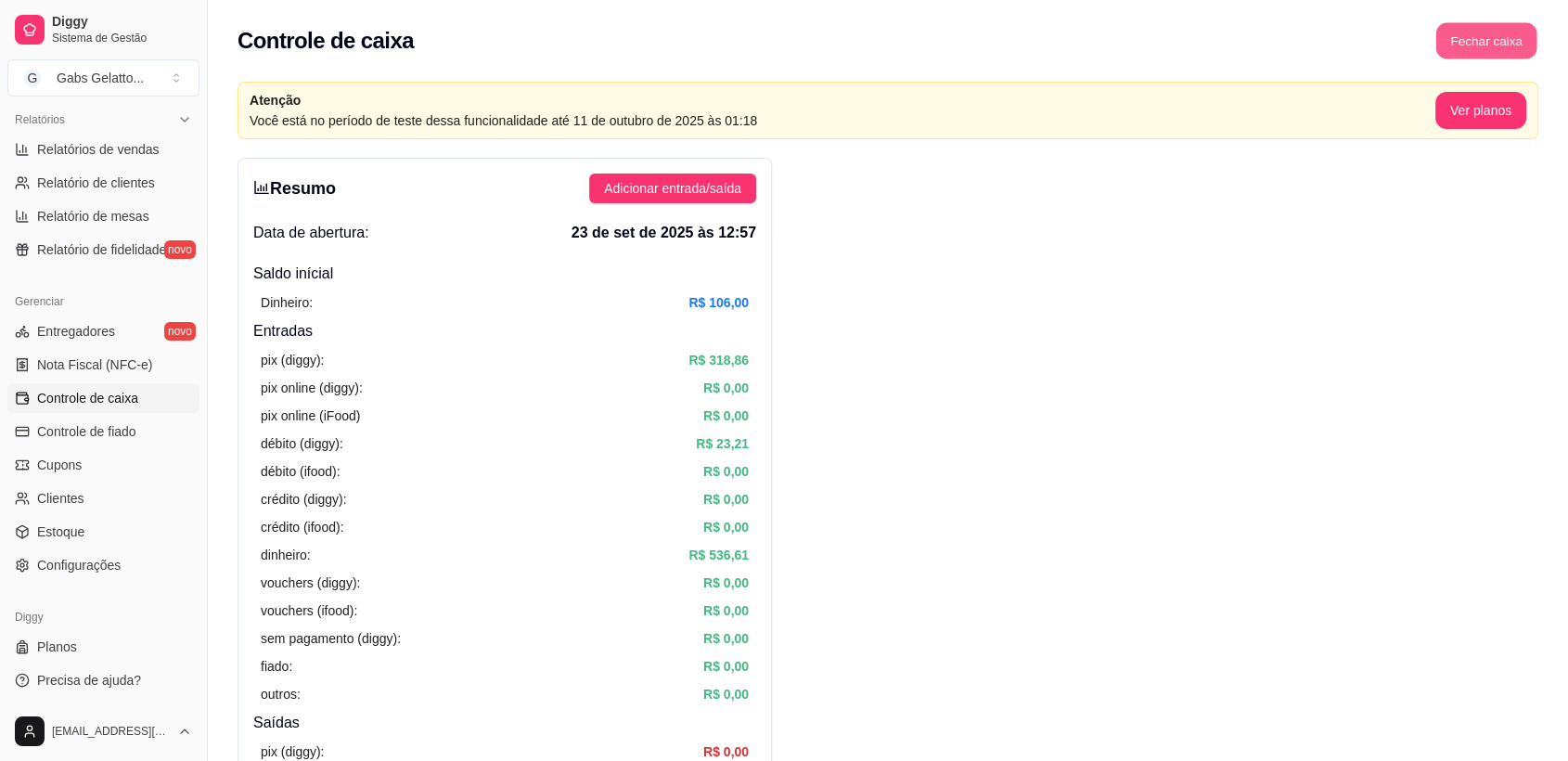
click at [1500, 41] on button "Fechar caixa" at bounding box center [1487, 41] width 101 height 36
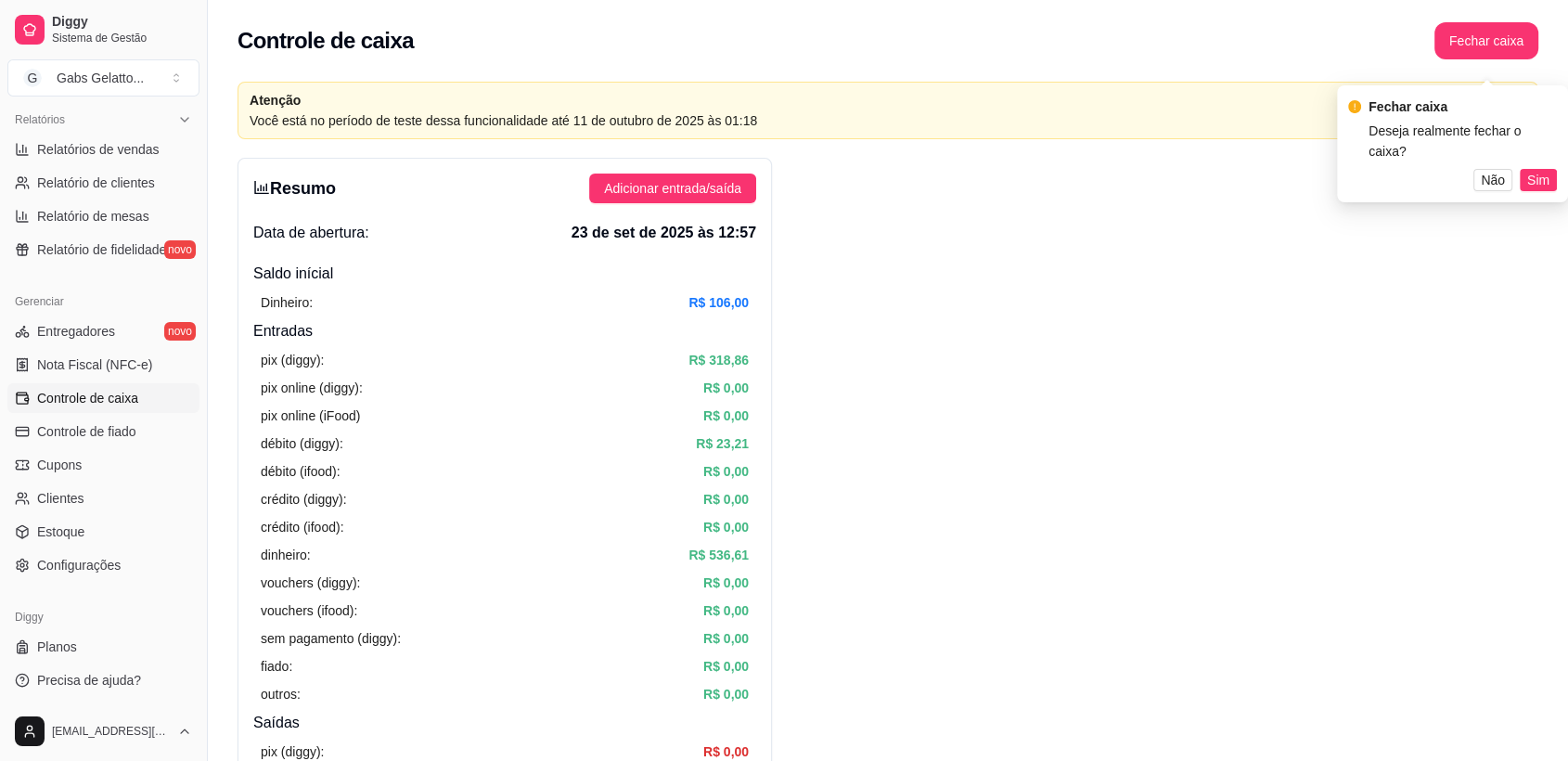
click at [1558, 165] on div "Fechar caixa Deseja realmente fechar o caixa? Não Sim" at bounding box center [1453, 144] width 231 height 117
click at [1551, 165] on button "Sim" at bounding box center [1538, 164] width 37 height 23
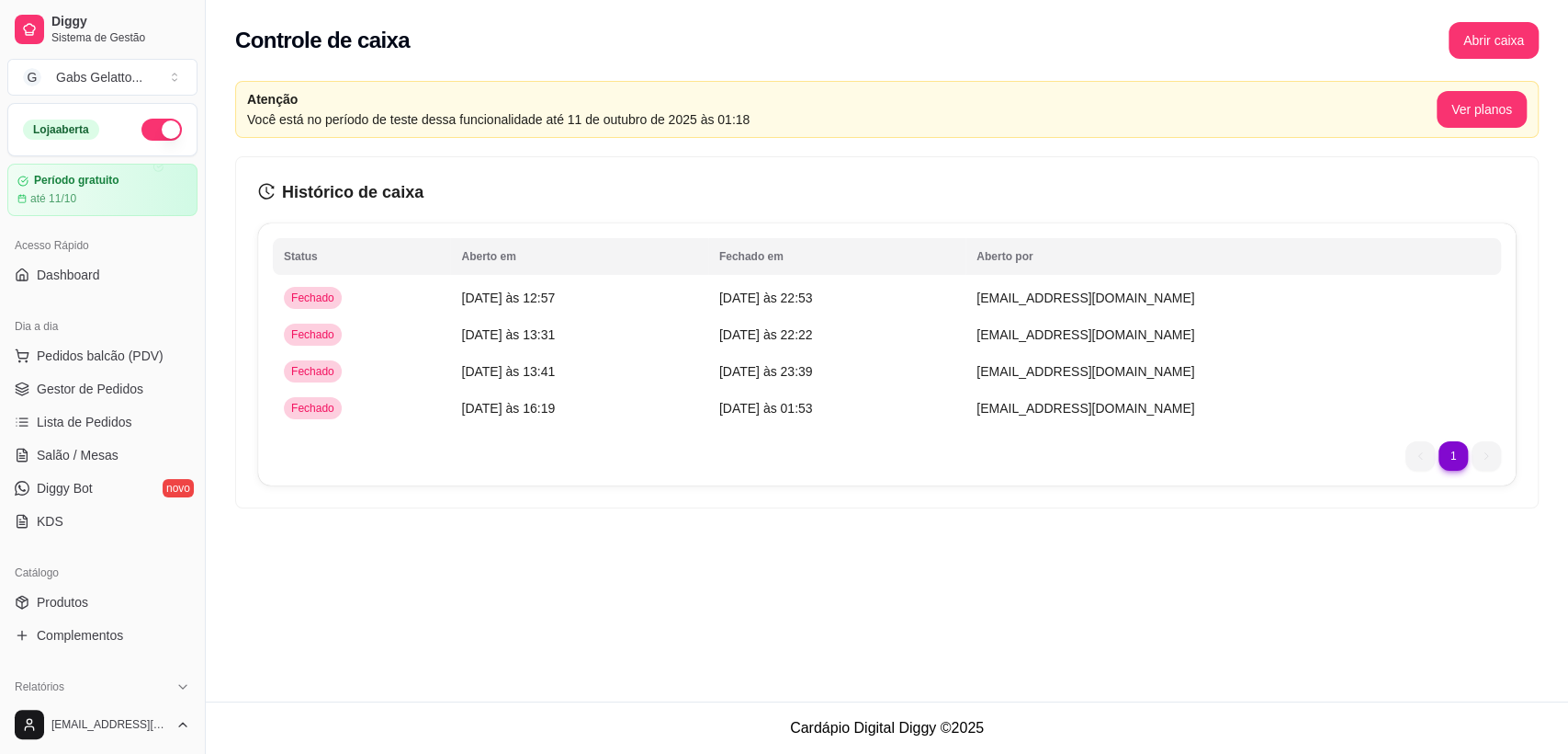
click at [154, 132] on button "button" at bounding box center [161, 130] width 40 height 22
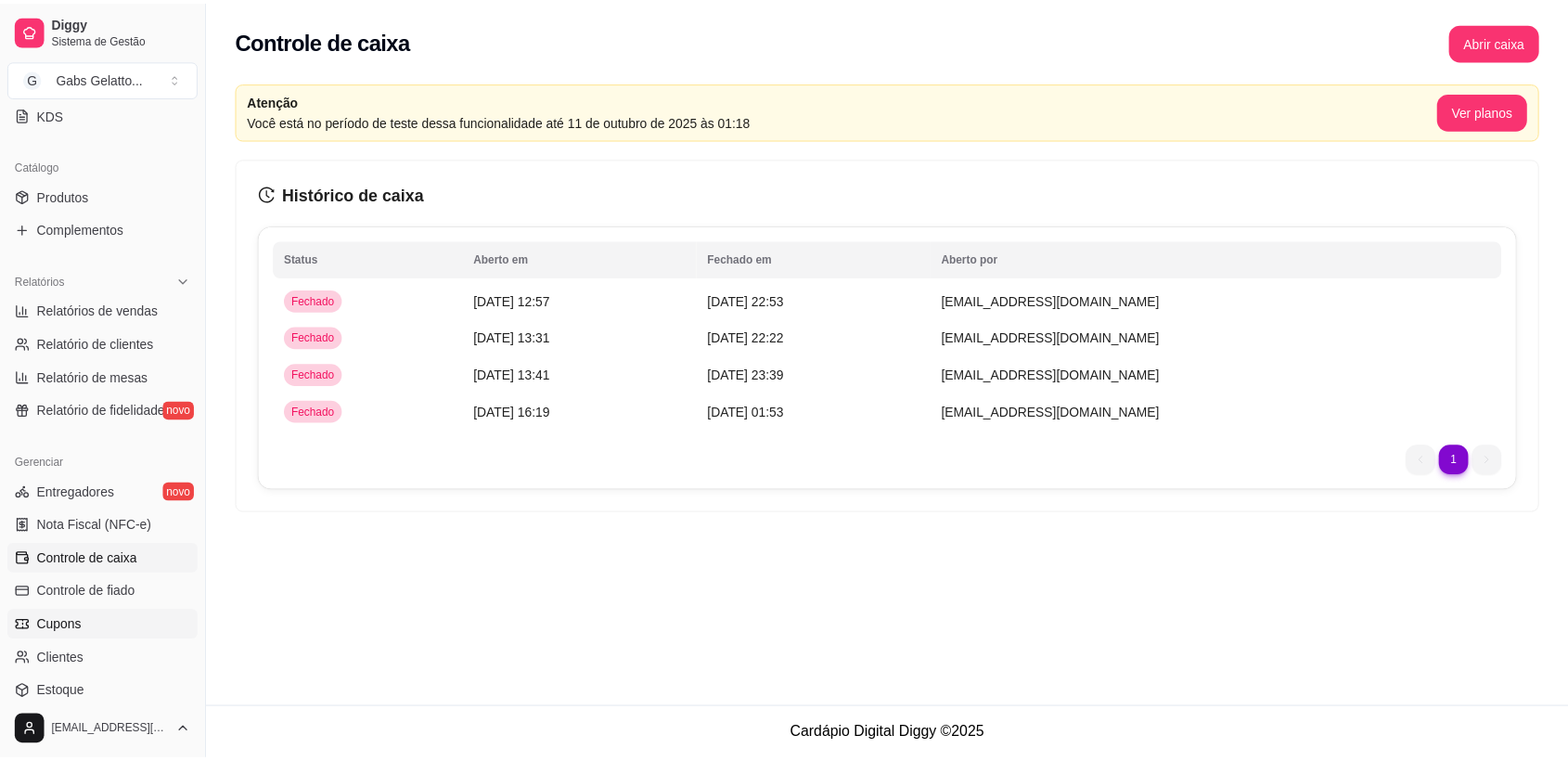
scroll to position [573, 0]
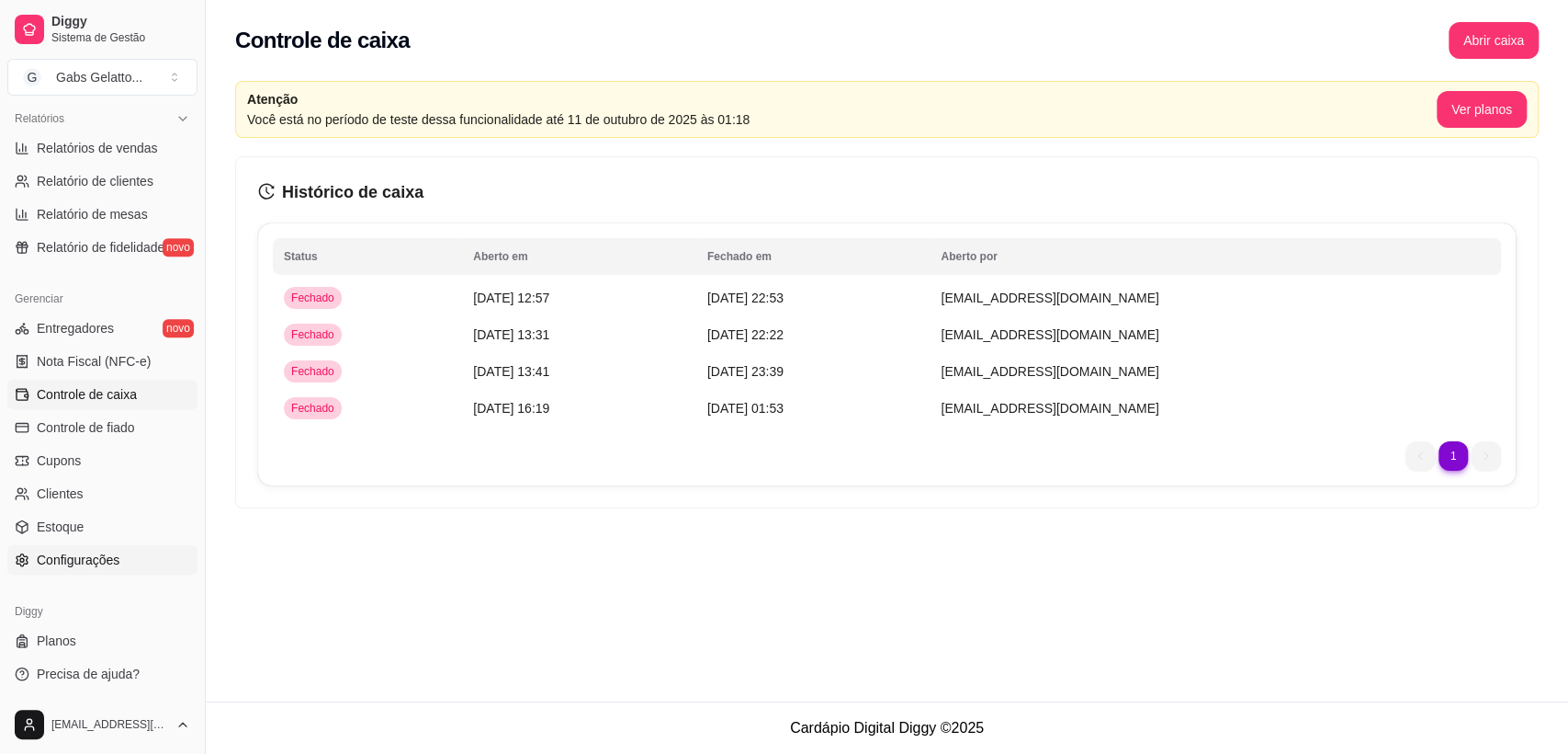
click at [112, 558] on span "Configurações" at bounding box center [78, 559] width 83 height 19
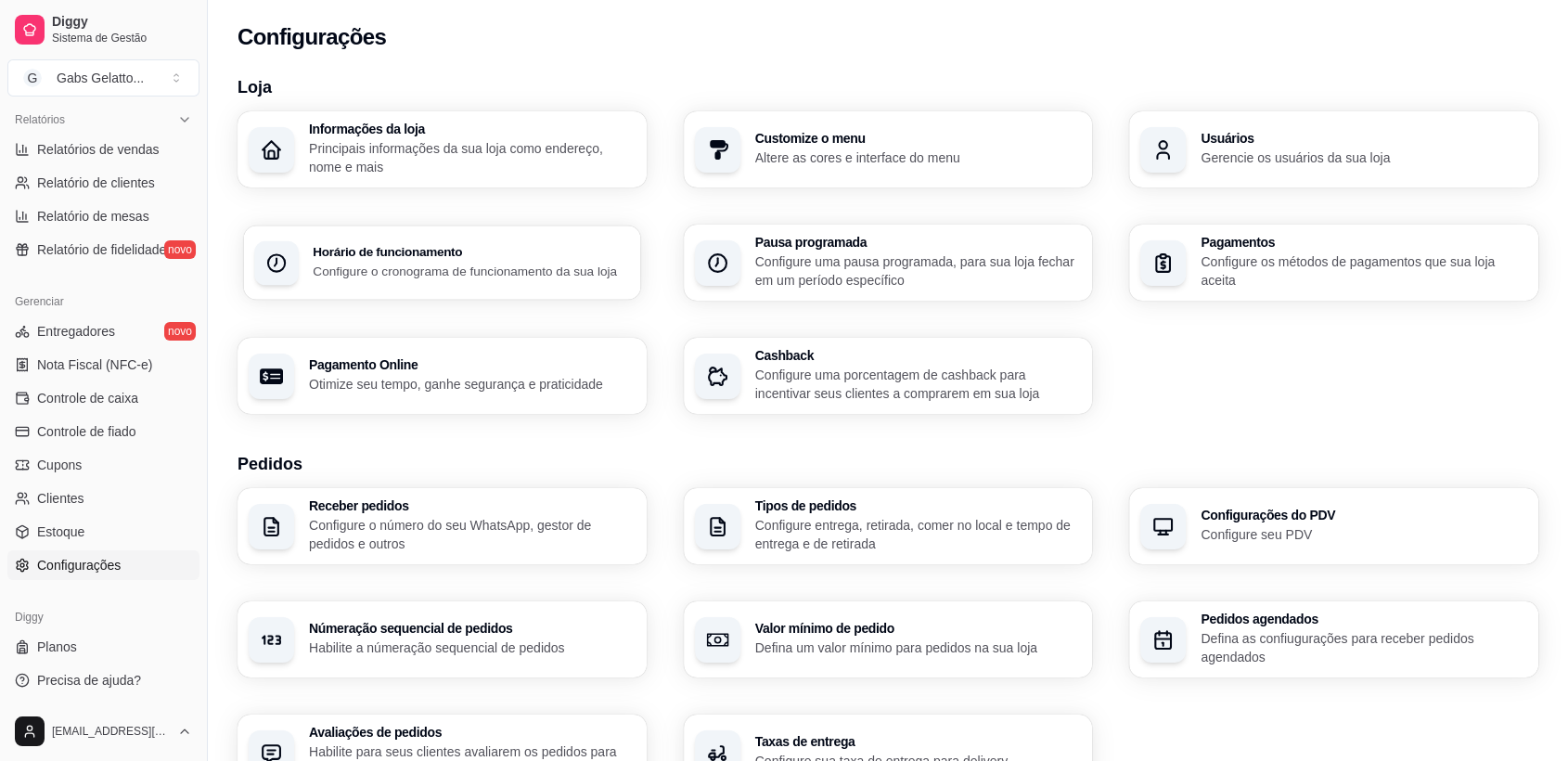
click at [435, 252] on h3 "Horário de funcionamento" at bounding box center [471, 252] width 316 height 13
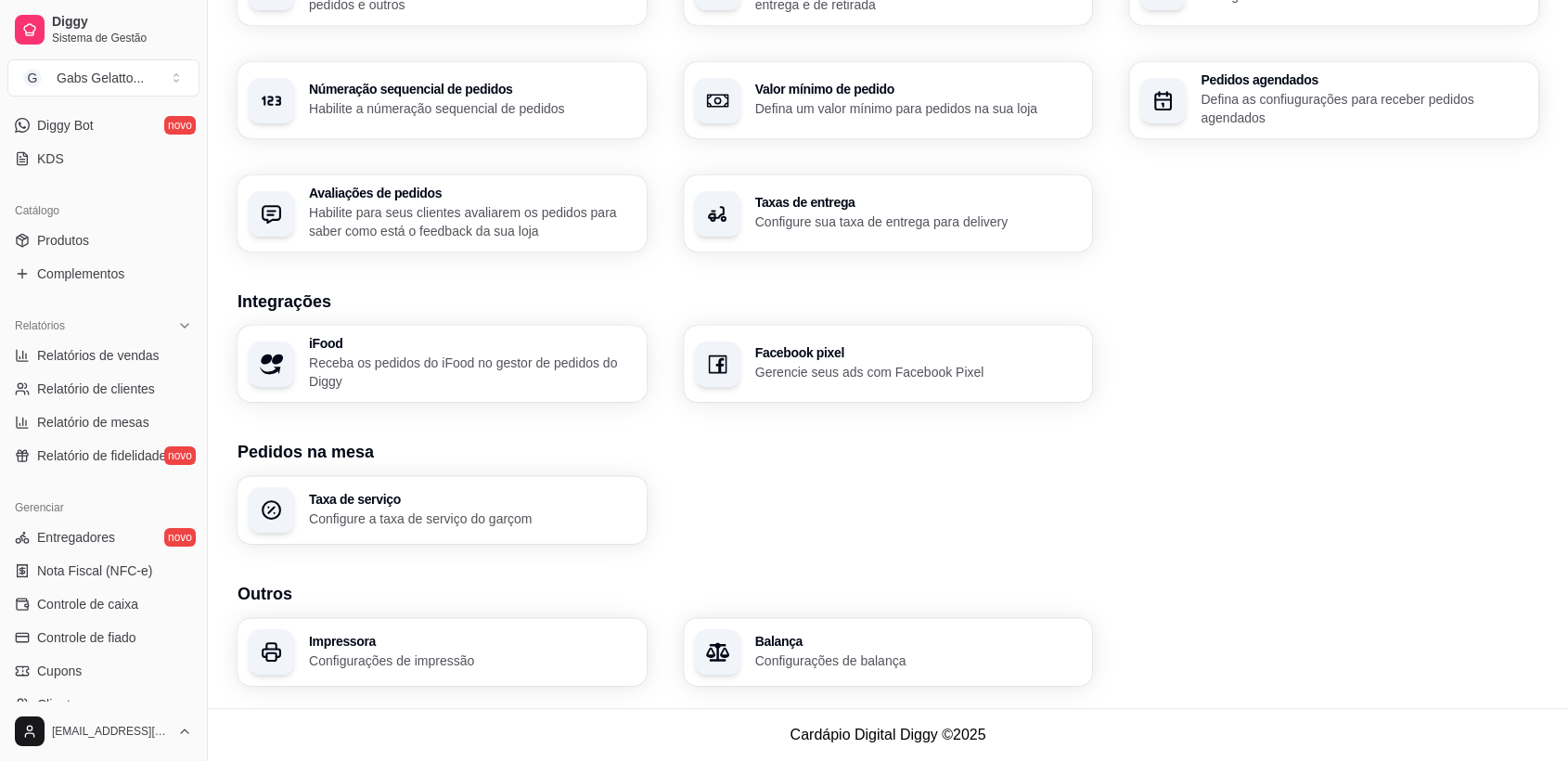
scroll to position [161, 0]
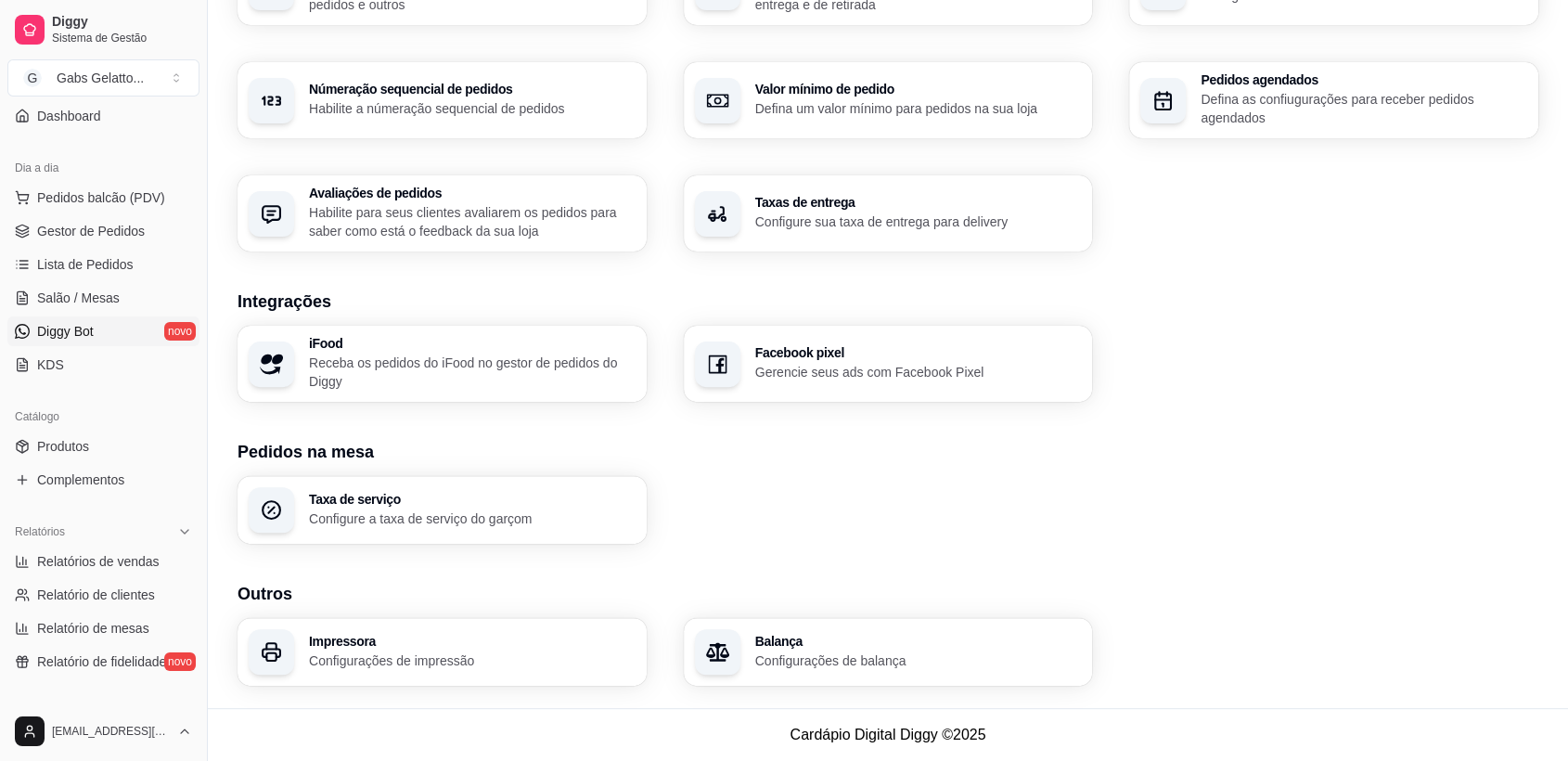
click at [108, 333] on link "Diggy Bot novo" at bounding box center [103, 331] width 192 height 30
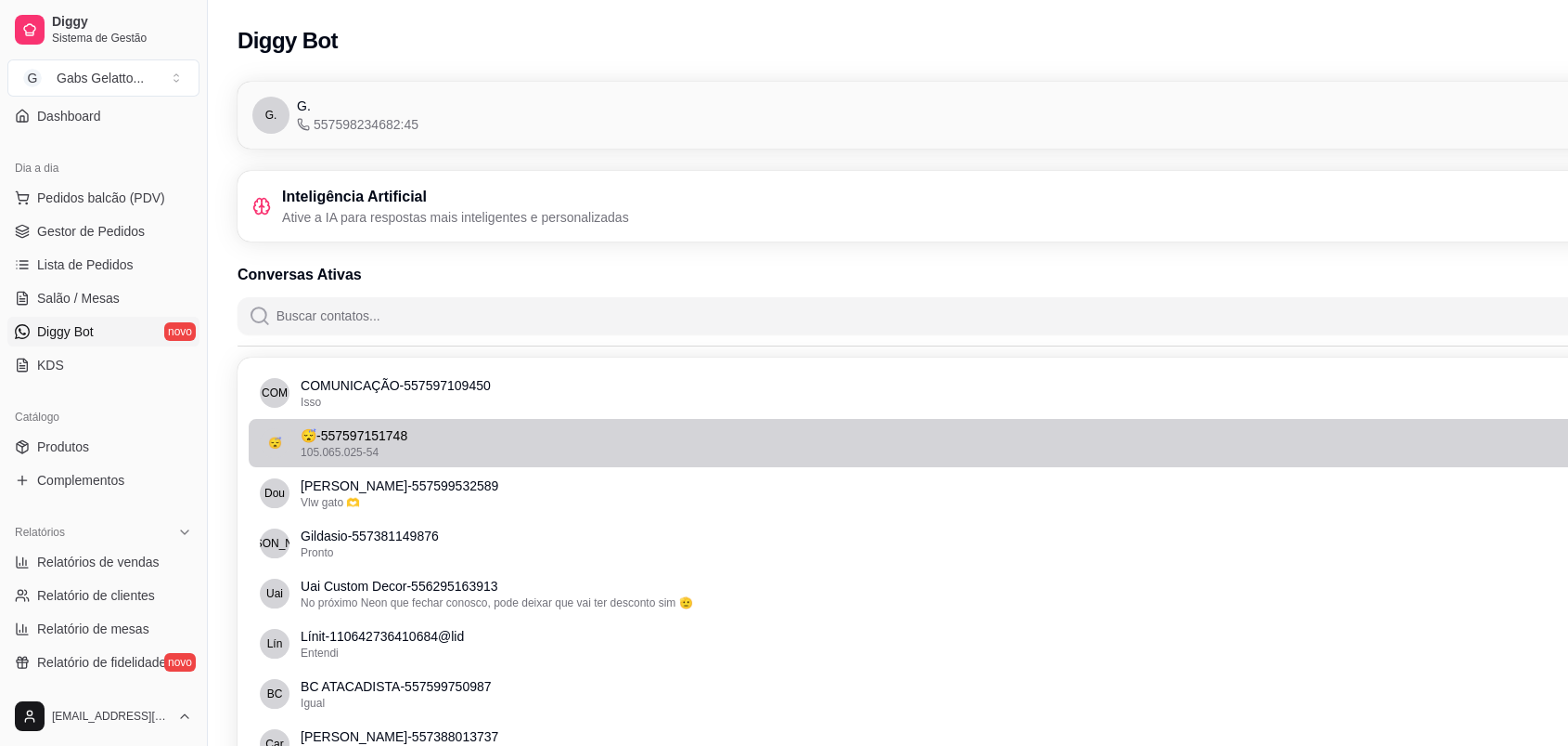
click at [467, 431] on p "😴 - 557597151748" at bounding box center [994, 436] width 1387 height 19
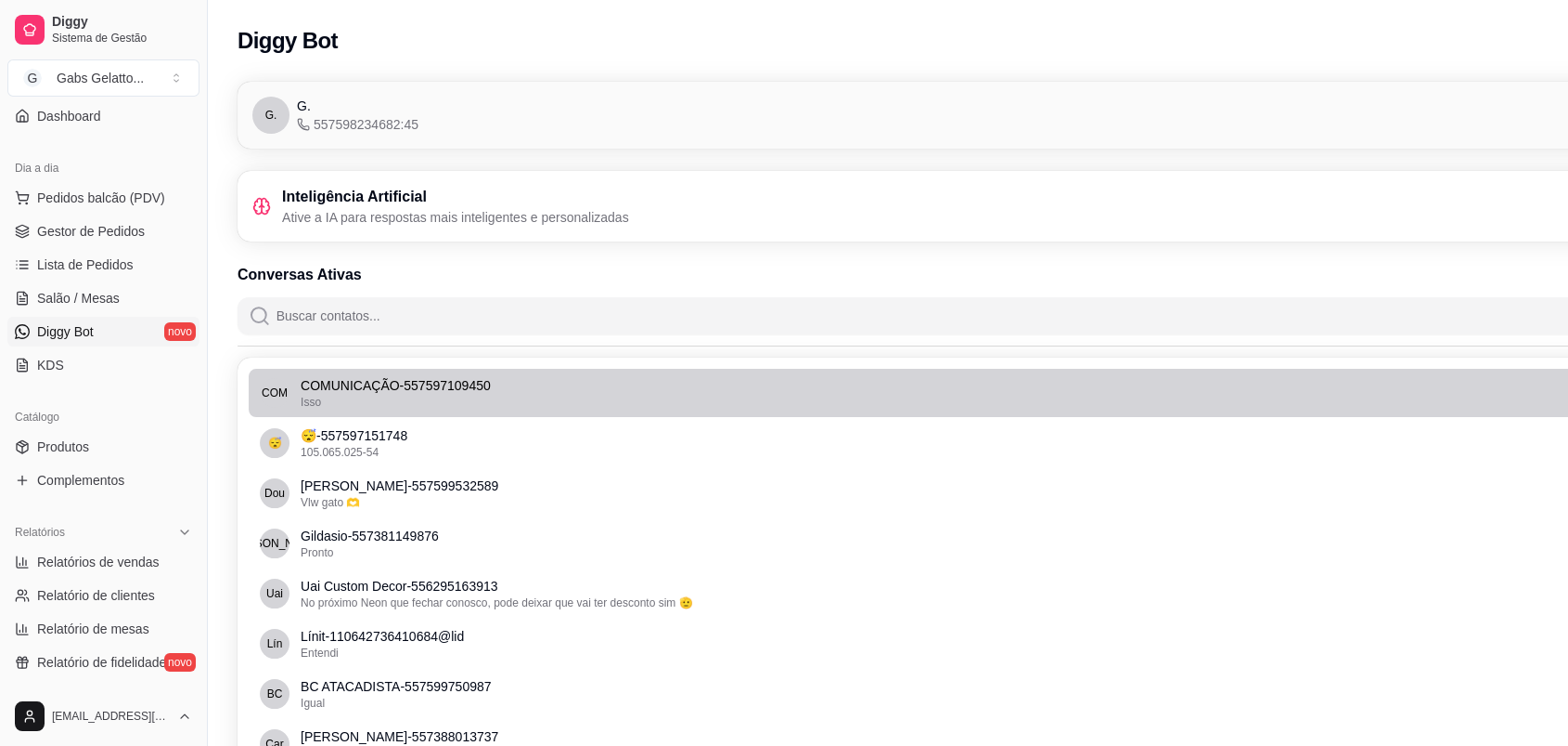
click at [484, 394] on p "COMUNICAÇÃO - 557597109450" at bounding box center [994, 385] width 1387 height 19
click at [485, 393] on p "COMUNICAÇÃO - 557597109450" at bounding box center [994, 385] width 1387 height 19
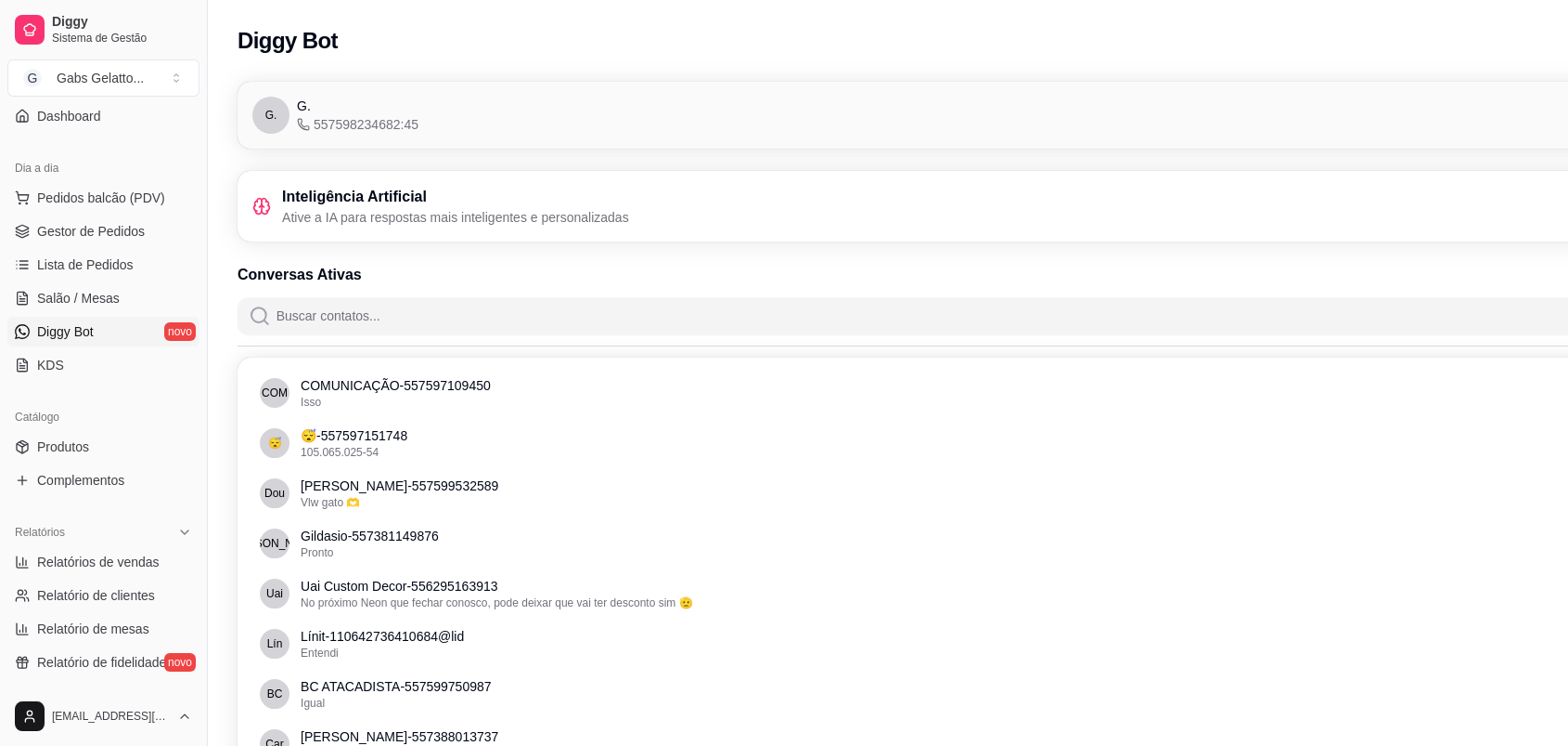
click at [415, 214] on p "Ative a IA para respostas mais inteligentes e personalizadas" at bounding box center [455, 217] width 347 height 19
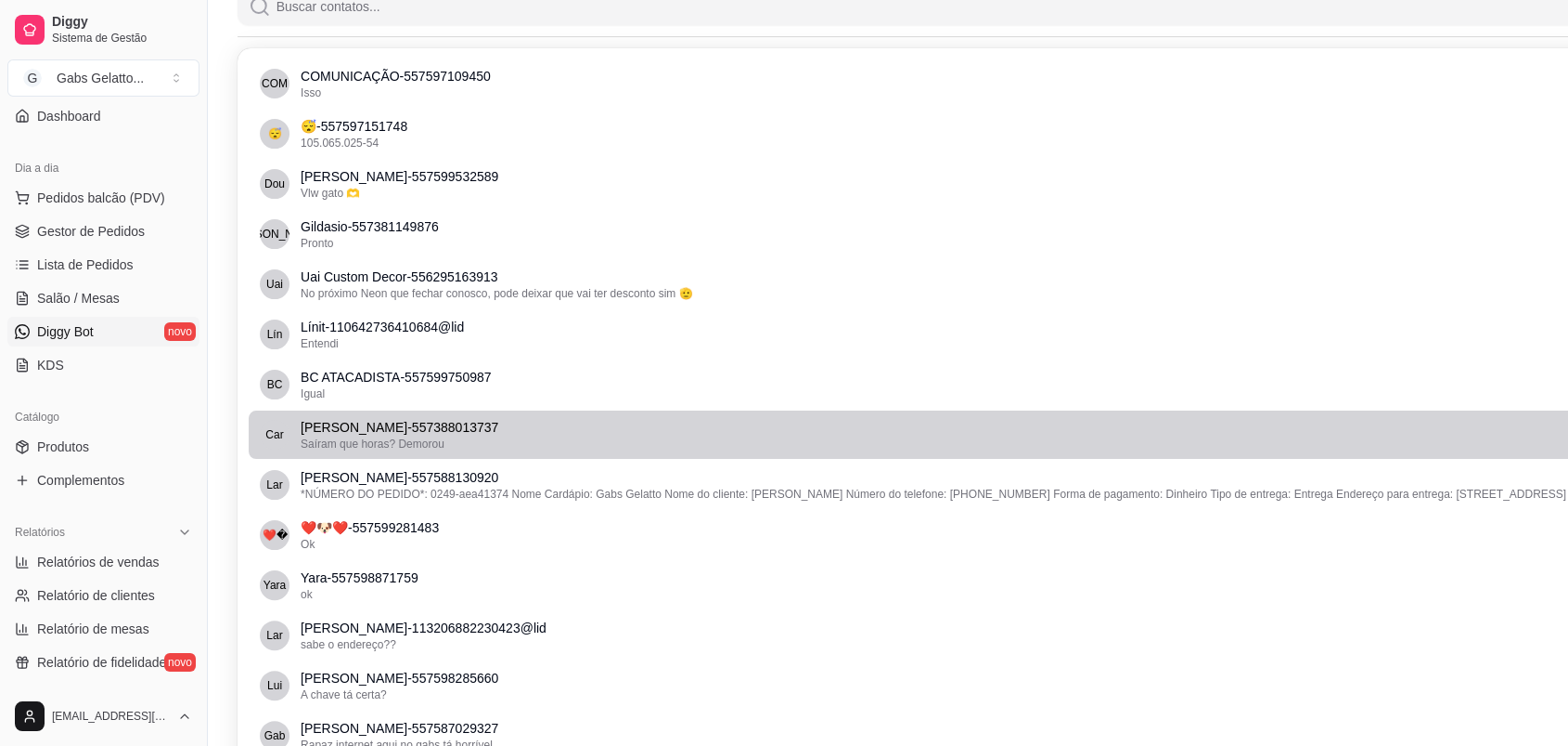
scroll to position [412, 0]
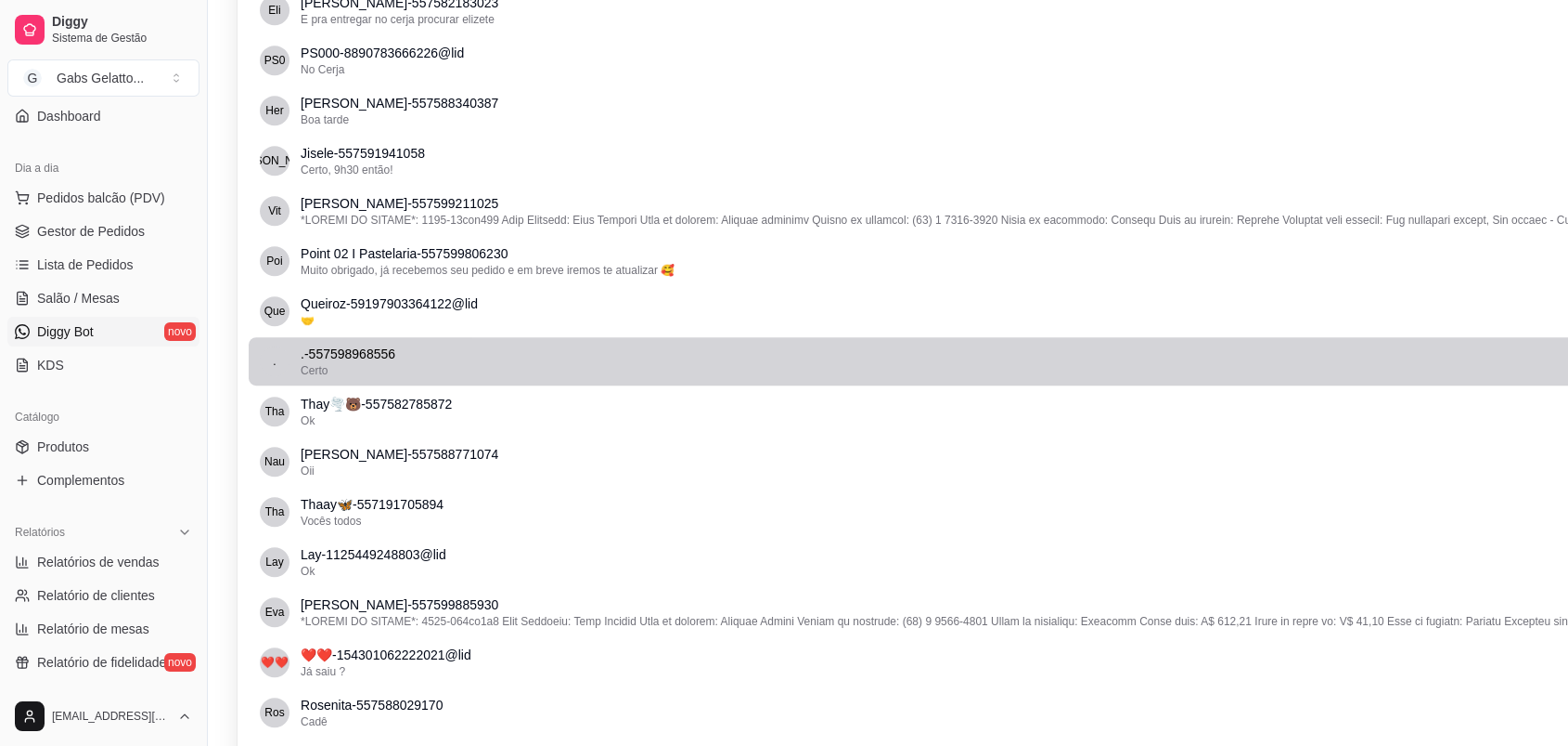
scroll to position [825, 0]
